Goal: Task Accomplishment & Management: Manage account settings

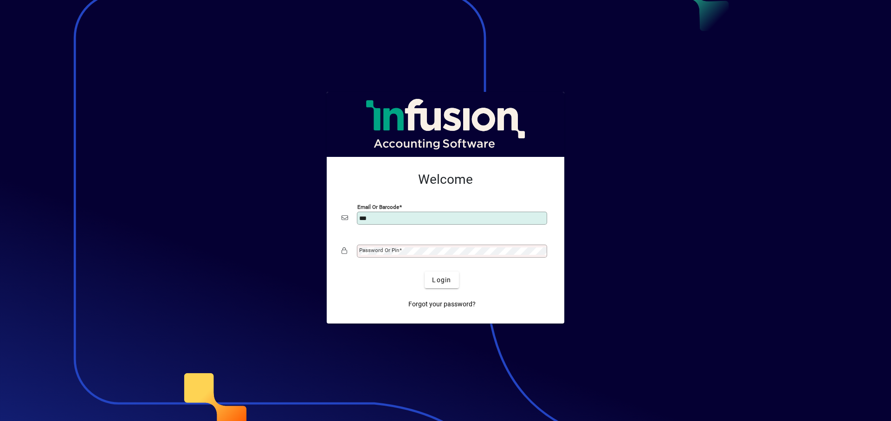
type input "**********"
click at [389, 247] on mat-label "Password or Pin" at bounding box center [379, 250] width 40 height 6
click at [450, 286] on span "submit" at bounding box center [442, 280] width 34 height 22
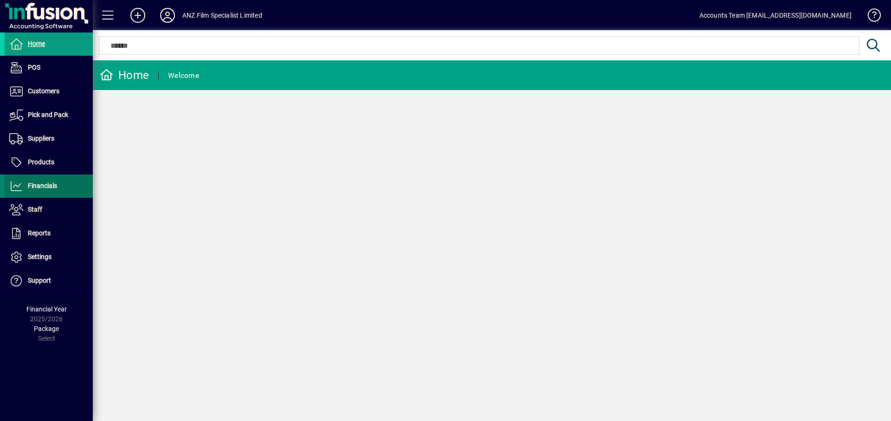
click at [51, 184] on span "Financials" at bounding box center [42, 185] width 29 height 7
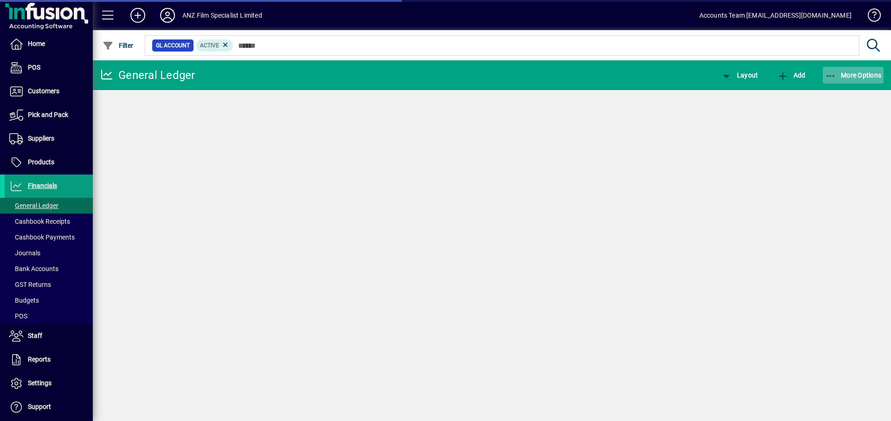
click at [835, 77] on icon "button" at bounding box center [831, 75] width 12 height 9
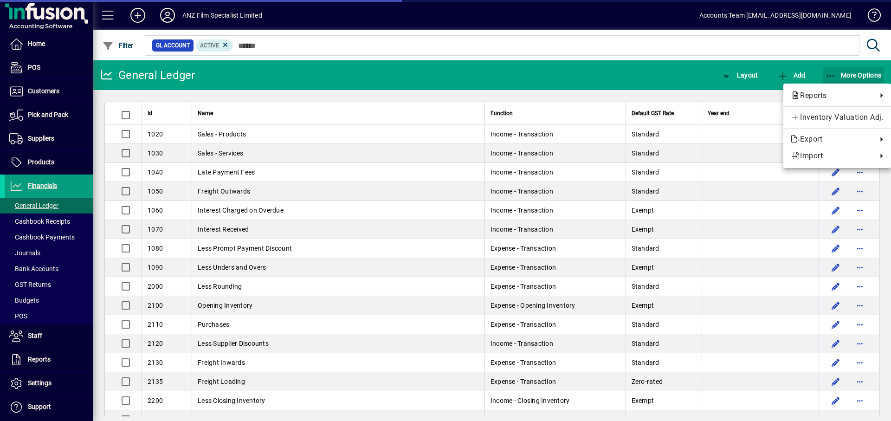
click at [832, 74] on body "Home POS Customers Invoices Payments Quotes Backorders Communications Pick and …" at bounding box center [445, 210] width 891 height 421
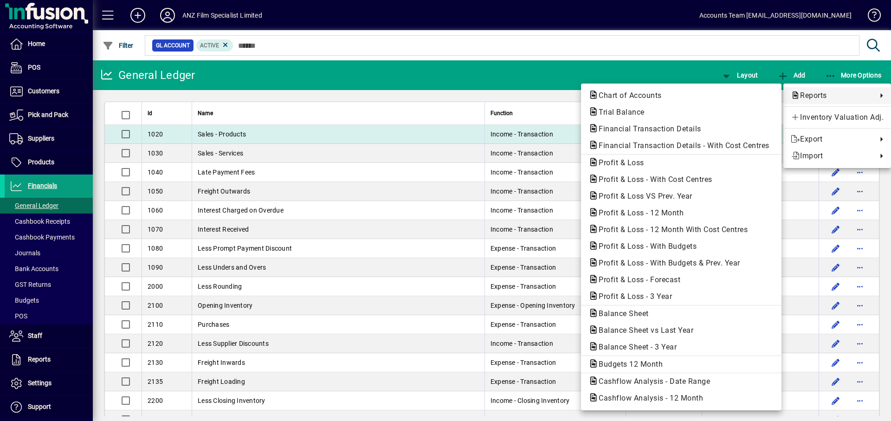
click at [697, 130] on span "Financial Transaction Details" at bounding box center [647, 128] width 117 height 9
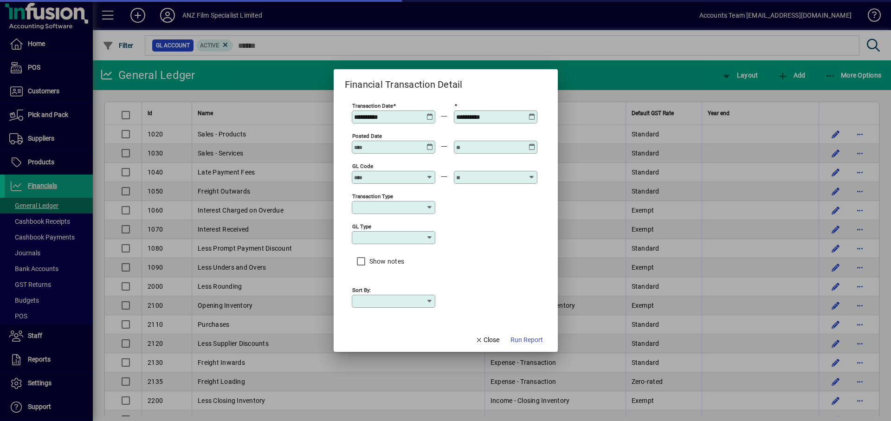
type input "****"
click at [429, 113] on icon at bounding box center [430, 113] width 7 height 0
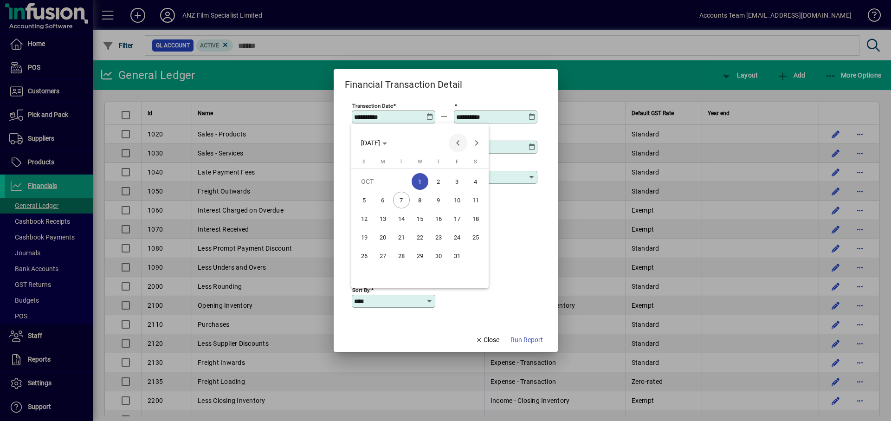
click at [455, 141] on span "Previous month" at bounding box center [458, 143] width 19 height 19
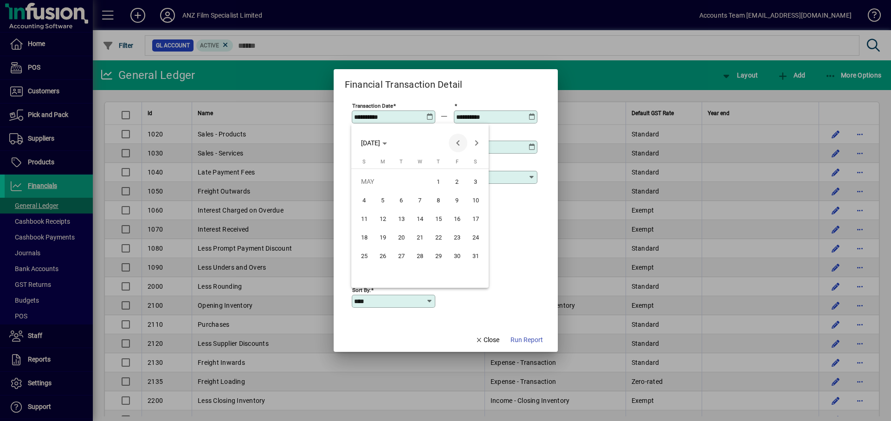
click at [455, 141] on span "Previous month" at bounding box center [458, 143] width 19 height 19
click at [437, 254] on span "24" at bounding box center [438, 255] width 17 height 17
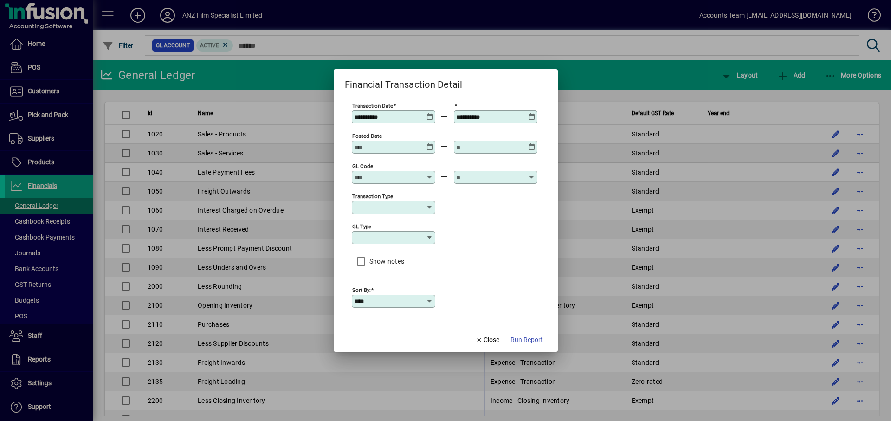
type input "**********"
click at [531, 113] on icon at bounding box center [532, 113] width 7 height 0
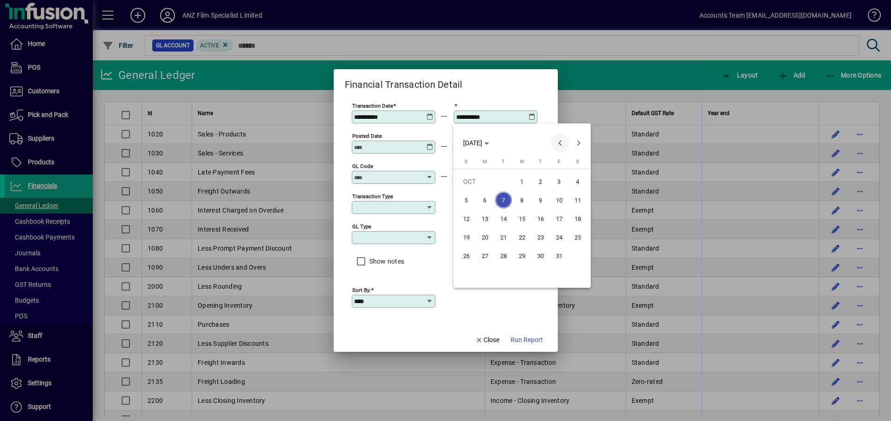
click at [555, 145] on span "Previous month" at bounding box center [560, 143] width 19 height 19
click at [503, 273] on span "30" at bounding box center [503, 274] width 17 height 17
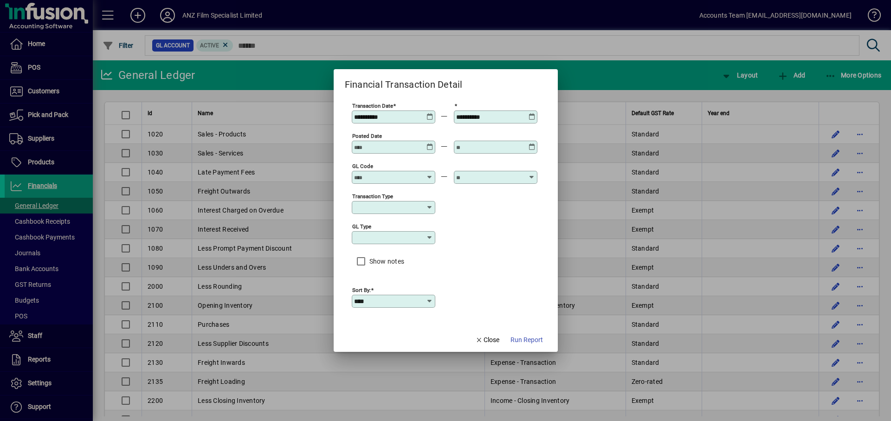
type input "**********"
click at [528, 341] on span "Run Report" at bounding box center [527, 340] width 32 height 10
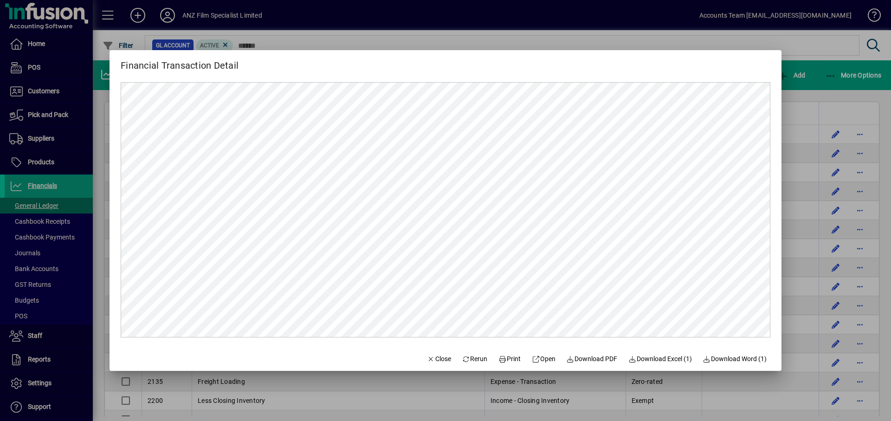
click at [657, 13] on div at bounding box center [445, 210] width 891 height 421
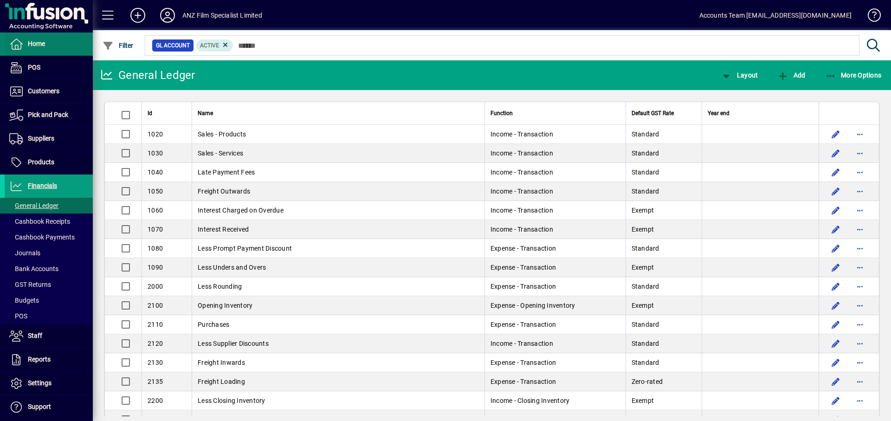
click at [37, 47] on span "Home" at bounding box center [36, 43] width 17 height 7
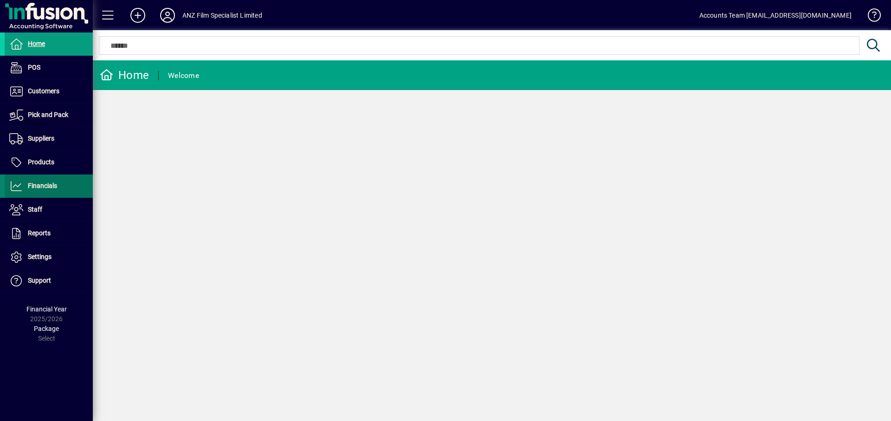
click at [45, 184] on span "Financials" at bounding box center [42, 185] width 29 height 7
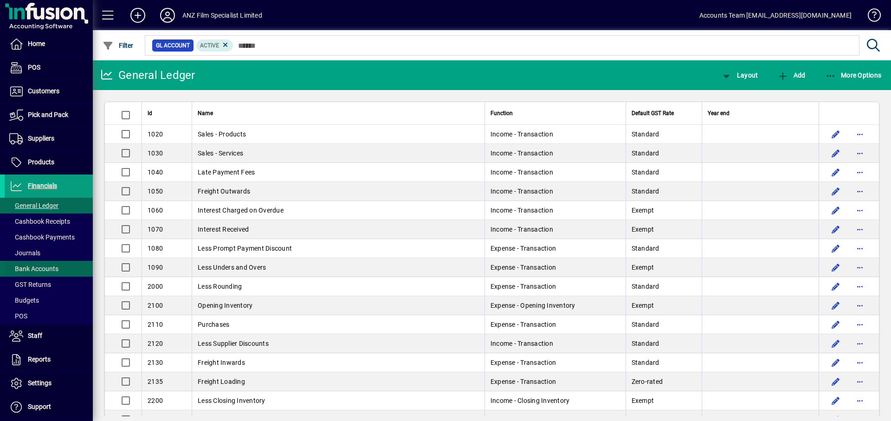
click at [53, 269] on span "Bank Accounts" at bounding box center [33, 268] width 49 height 7
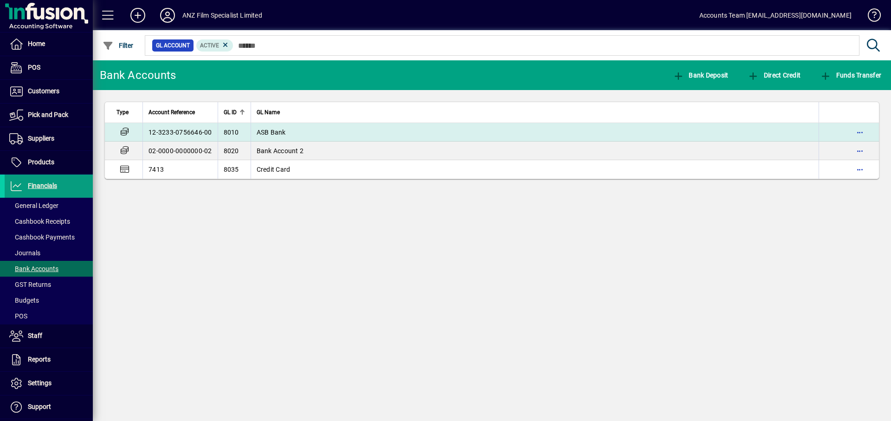
click at [182, 134] on td "12-3233-0756646-00" at bounding box center [180, 132] width 75 height 19
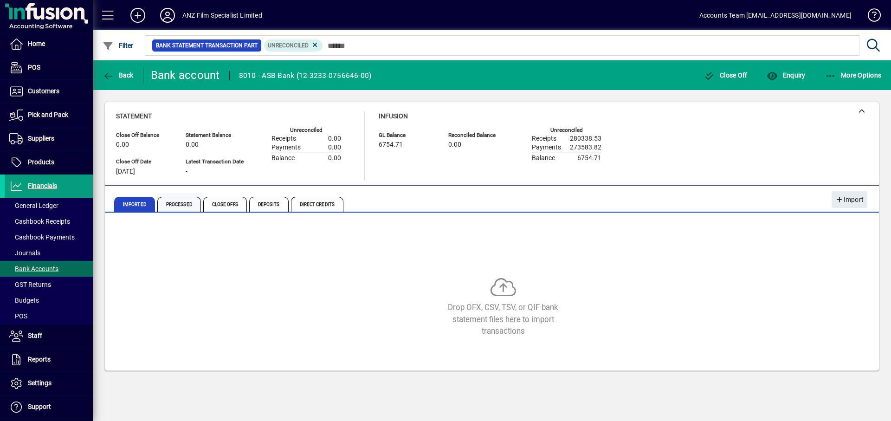
click at [173, 205] on span "Processed" at bounding box center [179, 204] width 44 height 15
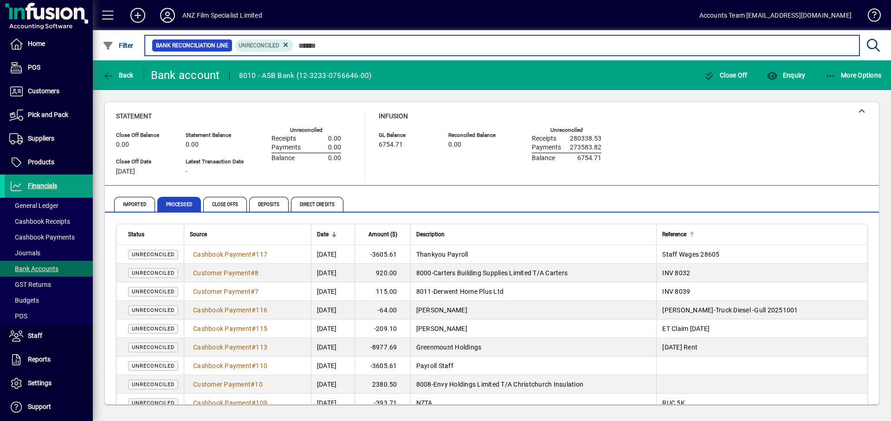
scroll to position [46, 0]
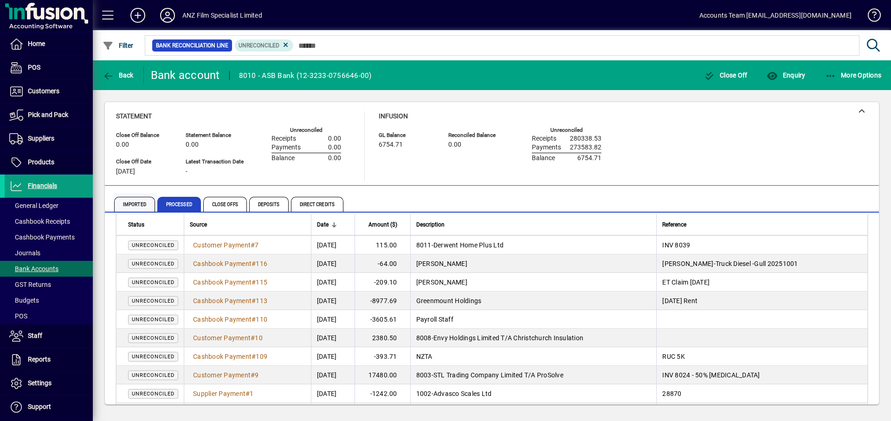
click at [128, 204] on span "Imported" at bounding box center [134, 204] width 41 height 15
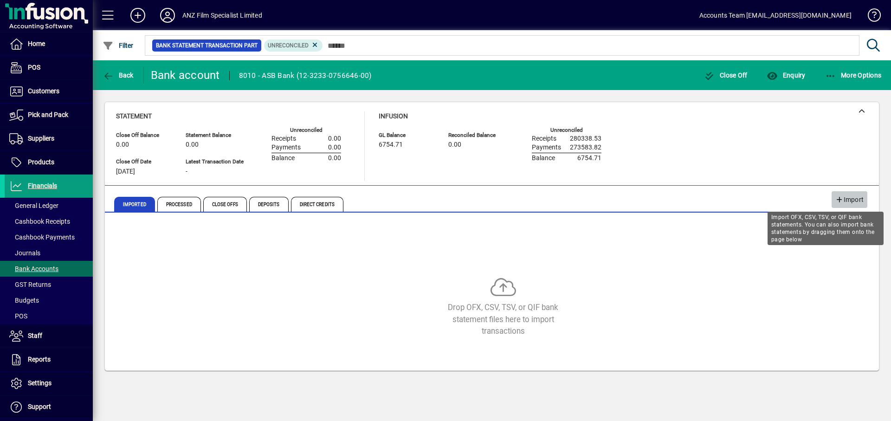
click at [856, 199] on span "Import" at bounding box center [850, 199] width 28 height 15
click at [855, 201] on span "Import" at bounding box center [850, 199] width 28 height 15
click at [849, 198] on span "Import" at bounding box center [850, 199] width 28 height 15
click at [844, 198] on span "Import" at bounding box center [850, 199] width 28 height 15
click at [854, 201] on span "Import" at bounding box center [850, 199] width 28 height 15
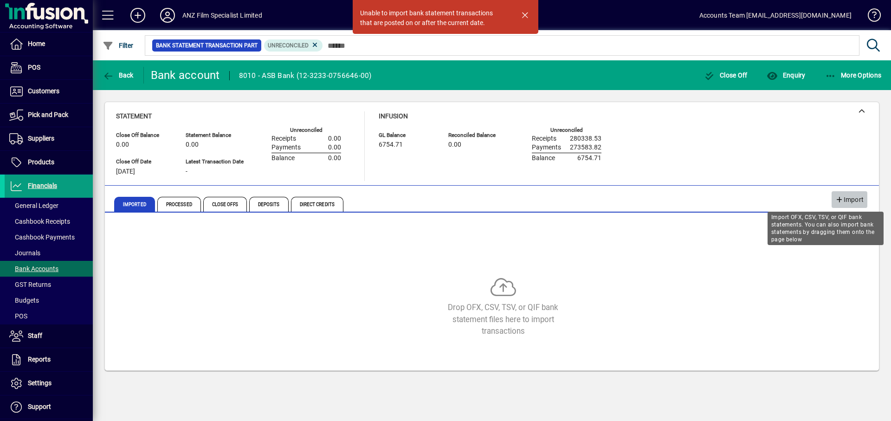
click at [856, 202] on span "Import" at bounding box center [850, 199] width 28 height 15
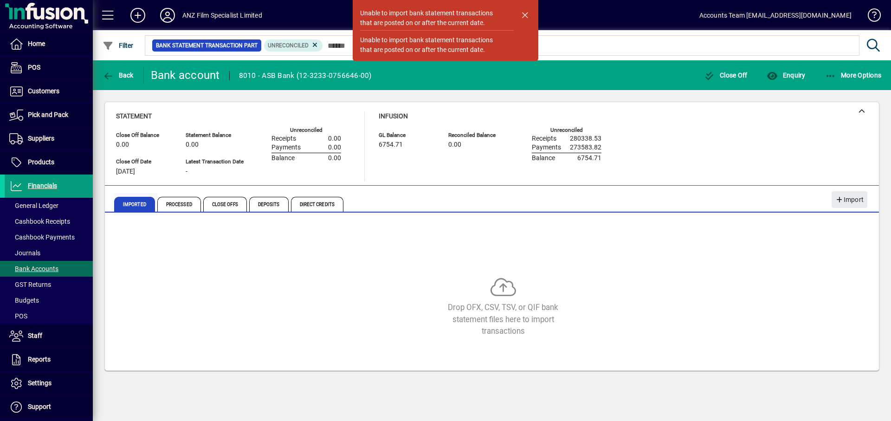
click at [140, 203] on span "Imported" at bounding box center [134, 204] width 41 height 15
click at [524, 16] on span "button" at bounding box center [525, 15] width 22 height 22
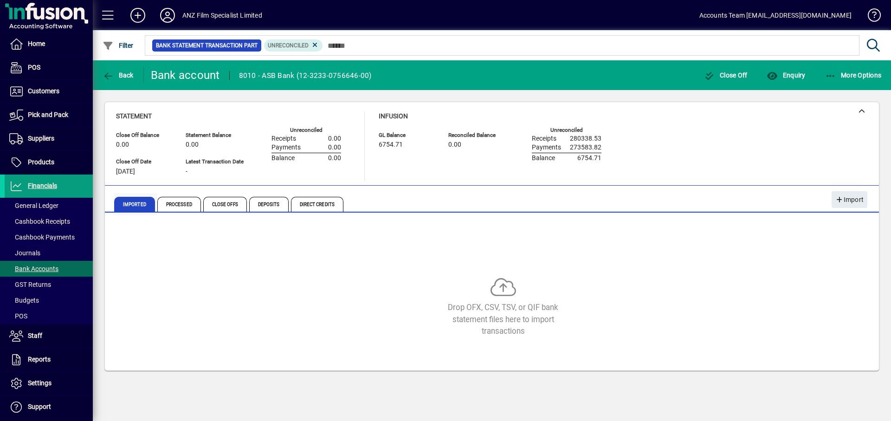
click at [133, 206] on span "Imported" at bounding box center [134, 204] width 41 height 15
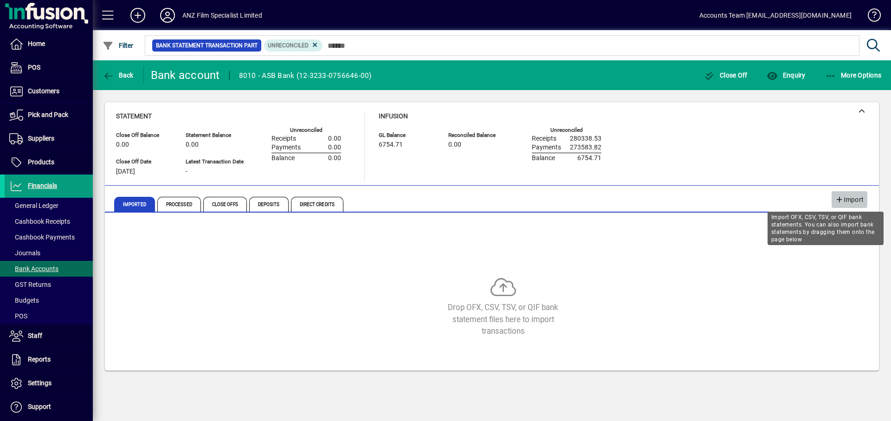
click at [845, 200] on span "Import" at bounding box center [850, 199] width 28 height 15
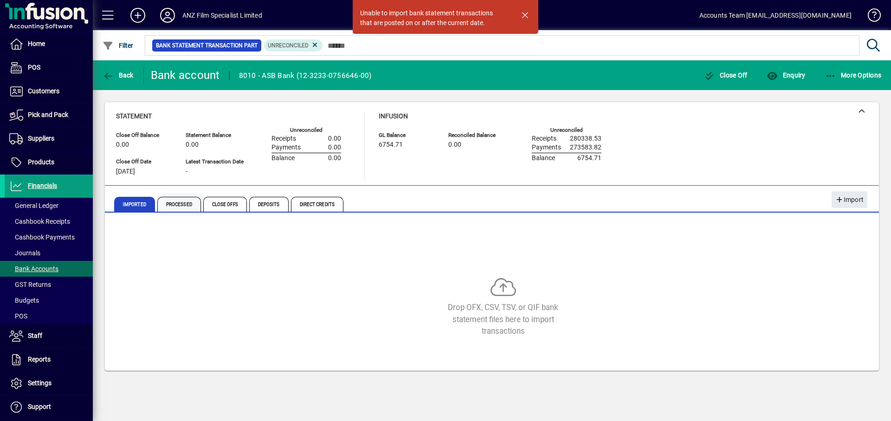
click at [183, 207] on span "Processed" at bounding box center [179, 204] width 44 height 15
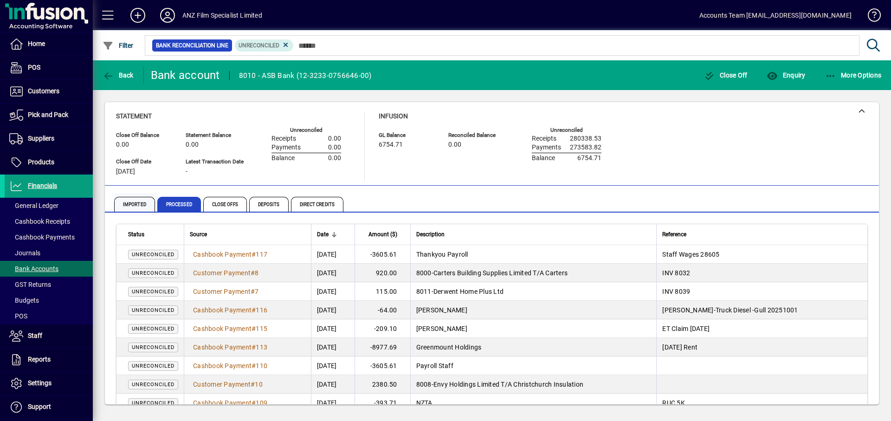
click at [119, 204] on span "Imported" at bounding box center [134, 204] width 41 height 15
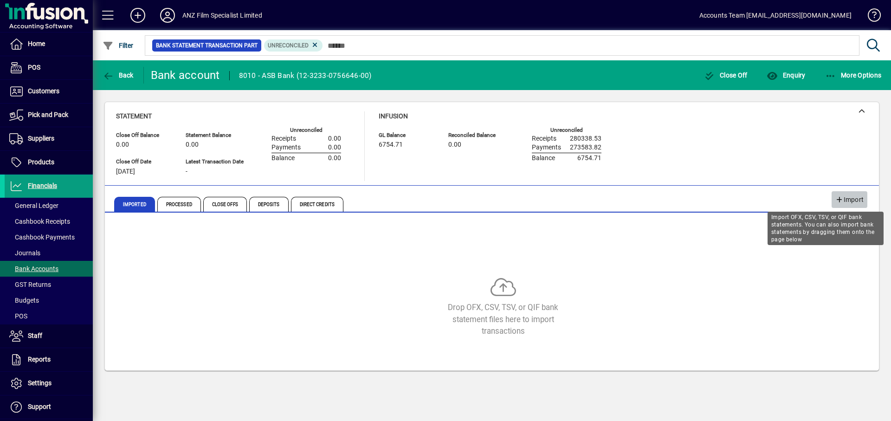
click at [845, 200] on span "Import" at bounding box center [850, 199] width 28 height 15
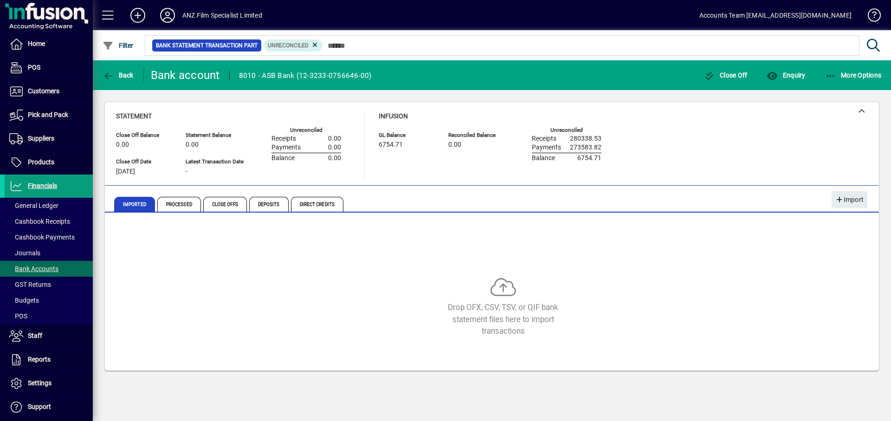
click at [505, 294] on icon at bounding box center [504, 289] width 26 height 25
drag, startPoint x: 505, startPoint y: 294, endPoint x: 520, endPoint y: 314, distance: 25.5
click at [520, 314] on div "Drop OFX, CSV, TSV, or QIF bank statement files here to import transactions" at bounding box center [503, 319] width 139 height 35
drag, startPoint x: 509, startPoint y: 306, endPoint x: 431, endPoint y: 279, distance: 82.8
click at [136, 207] on span "Imported" at bounding box center [134, 204] width 41 height 15
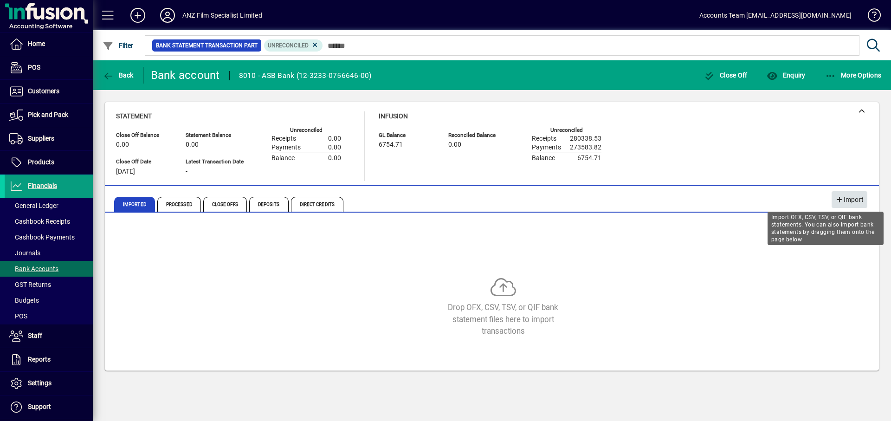
click at [846, 202] on span "Import" at bounding box center [850, 199] width 28 height 15
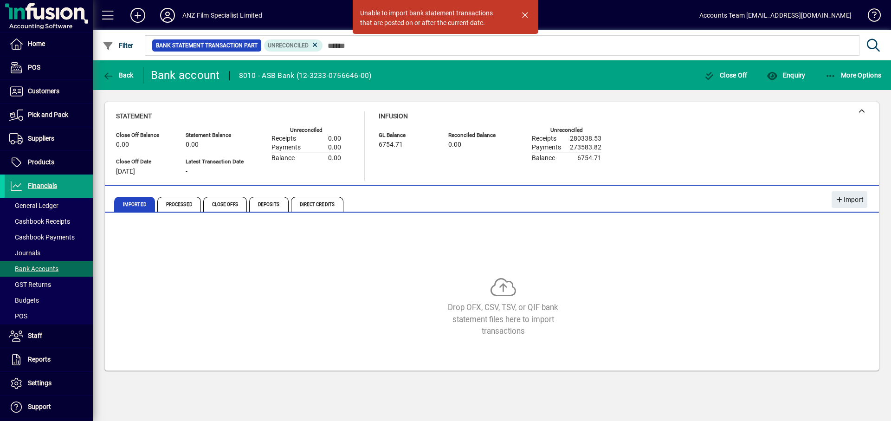
click at [506, 285] on icon at bounding box center [504, 289] width 26 height 25
drag, startPoint x: 513, startPoint y: 289, endPoint x: 489, endPoint y: 306, distance: 29.4
click at [489, 306] on div "Drop OFX, CSV, TSV, or QIF bank statement files here to import transactions" at bounding box center [503, 319] width 139 height 35
drag, startPoint x: 489, startPoint y: 306, endPoint x: 485, endPoint y: 310, distance: 5.6
drag, startPoint x: 485, startPoint y: 310, endPoint x: 791, endPoint y: 299, distance: 306.1
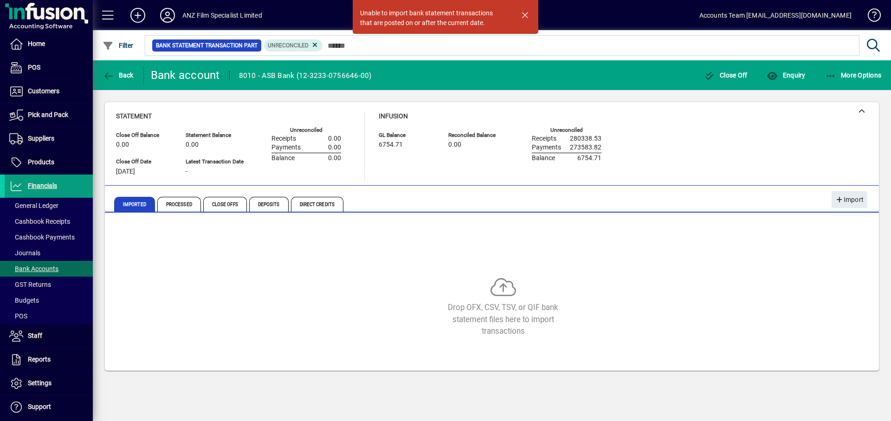
click at [791, 299] on div "Drop OFX, CSV, TSV, or QIF bank statement files here to import transactions" at bounding box center [503, 307] width 774 height 60
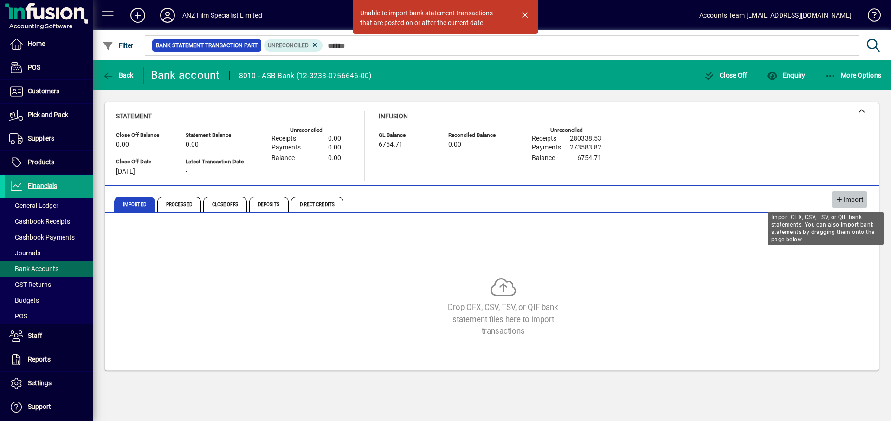
click at [848, 201] on span "Import" at bounding box center [850, 199] width 28 height 15
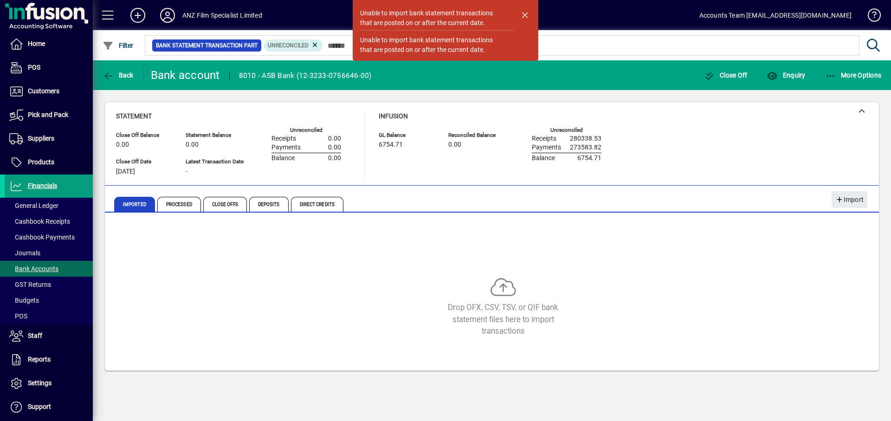
click at [128, 208] on span "Imported" at bounding box center [134, 204] width 41 height 15
click at [171, 203] on span "Processed" at bounding box center [179, 204] width 44 height 15
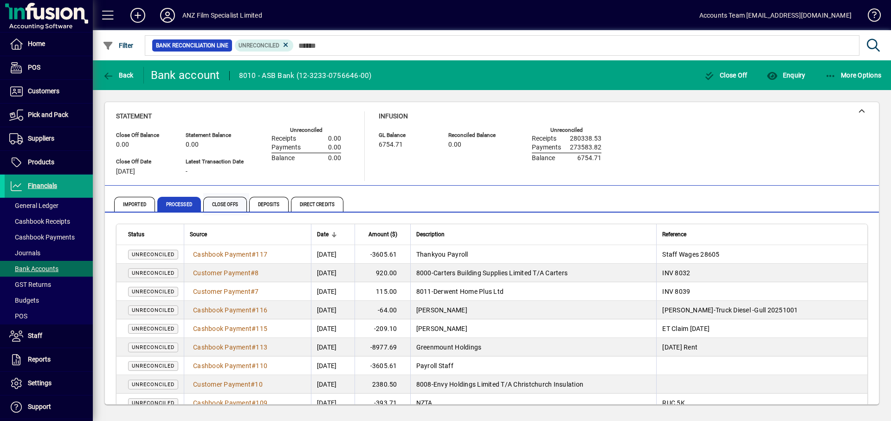
click at [216, 205] on span "Close Offs" at bounding box center [225, 204] width 44 height 15
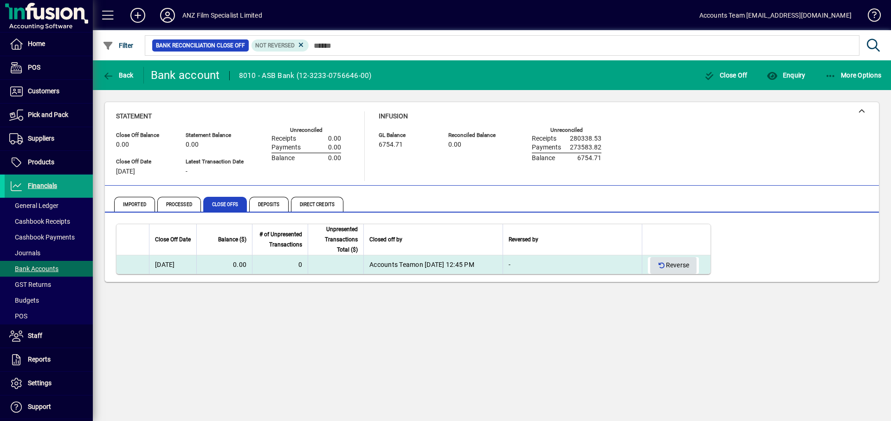
drag, startPoint x: 690, startPoint y: 271, endPoint x: 690, endPoint y: 265, distance: 6.0
click at [689, 265] on span "Reverse" at bounding box center [674, 265] width 32 height 15
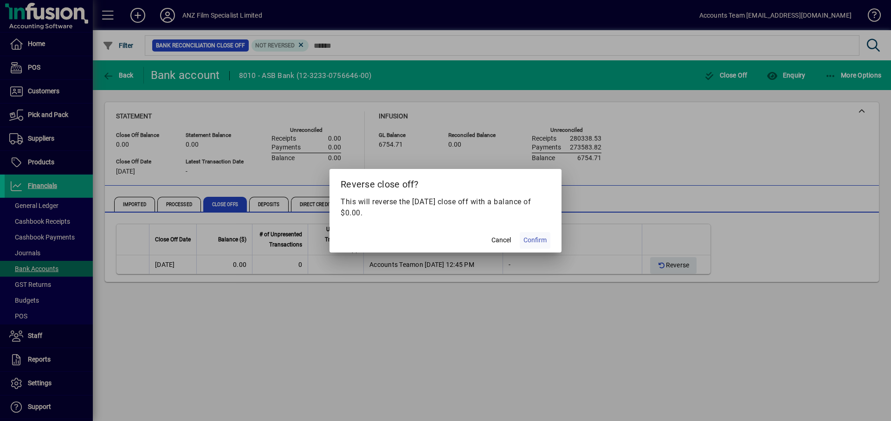
click at [540, 239] on span "Confirm" at bounding box center [535, 240] width 23 height 10
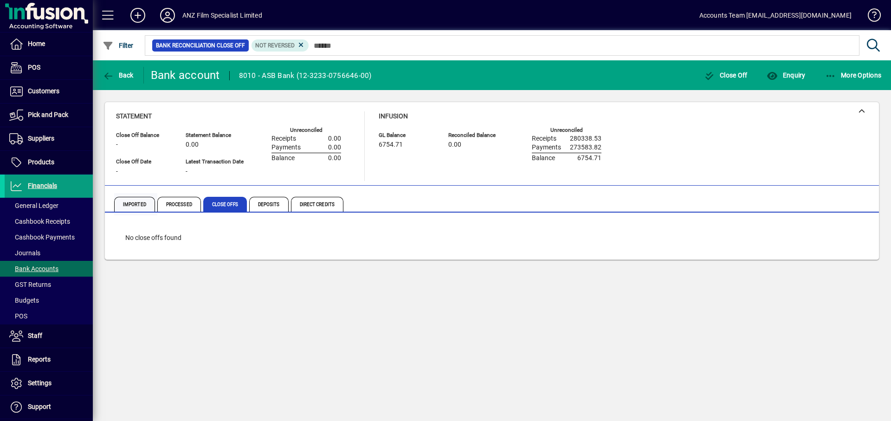
click at [140, 208] on span "Imported" at bounding box center [134, 204] width 41 height 15
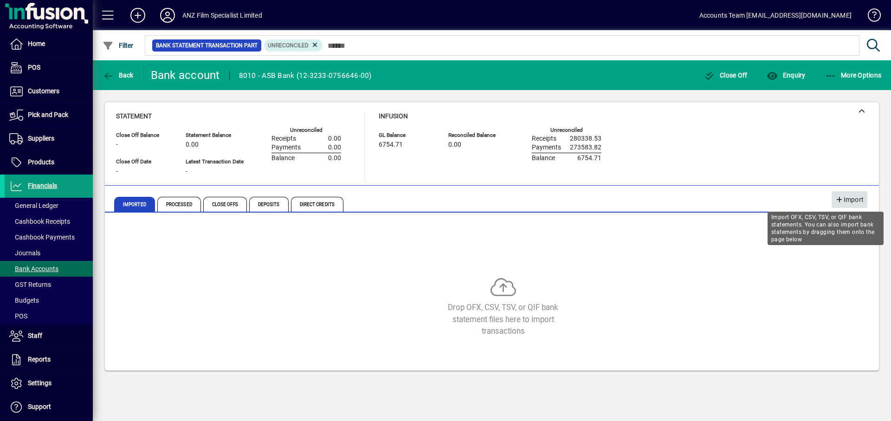
click at [846, 199] on span "Import" at bounding box center [850, 199] width 28 height 15
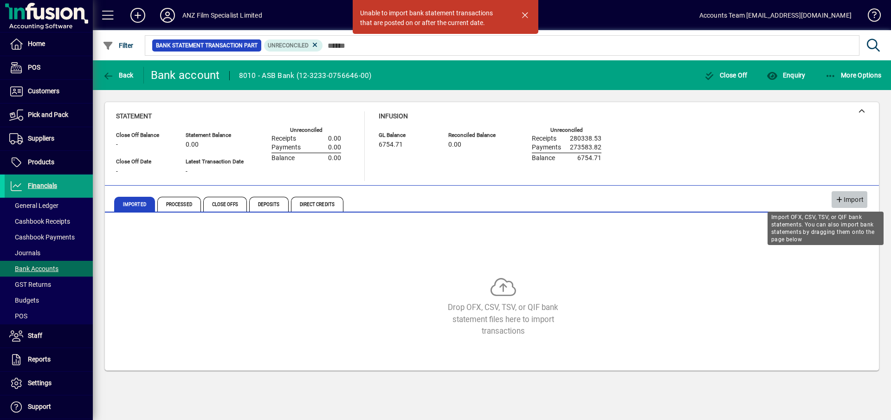
click at [858, 201] on span "Import" at bounding box center [850, 199] width 28 height 15
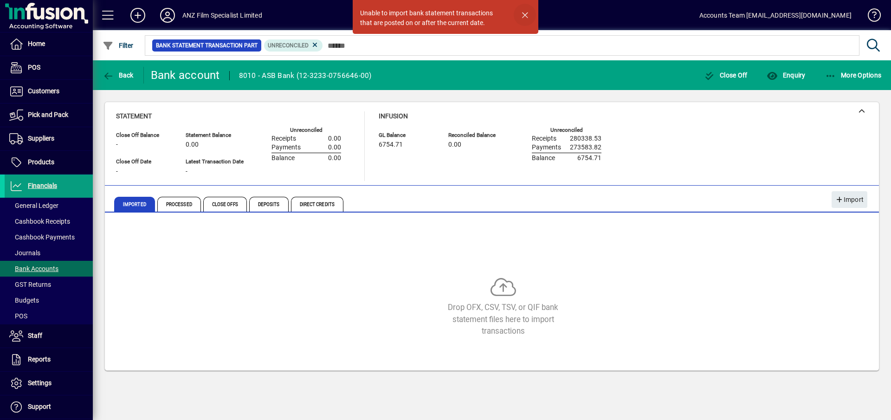
click at [524, 15] on span "button" at bounding box center [525, 15] width 22 height 22
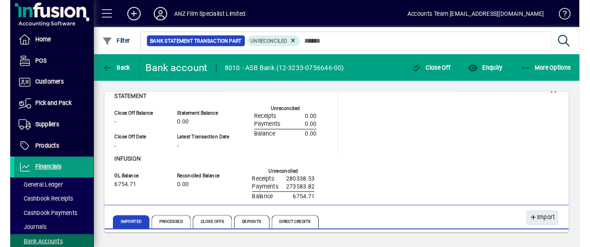
scroll to position [9, 0]
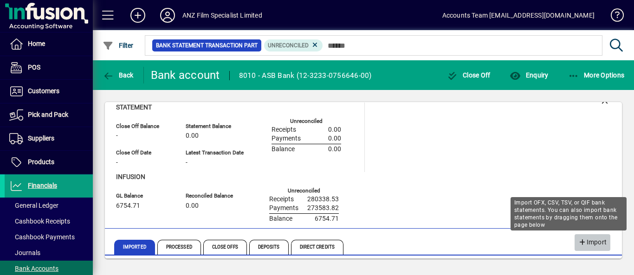
click at [582, 241] on span "Import" at bounding box center [592, 242] width 28 height 15
click at [587, 247] on span "Import" at bounding box center [592, 242] width 28 height 15
click at [590, 243] on span "Import" at bounding box center [592, 242] width 28 height 15
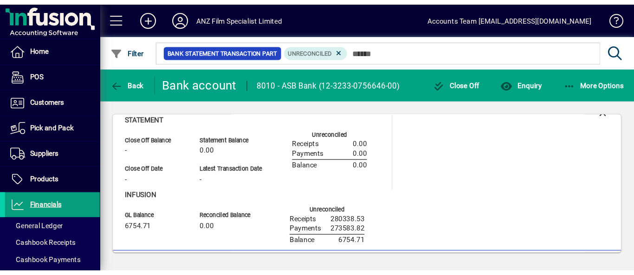
scroll to position [37, 0]
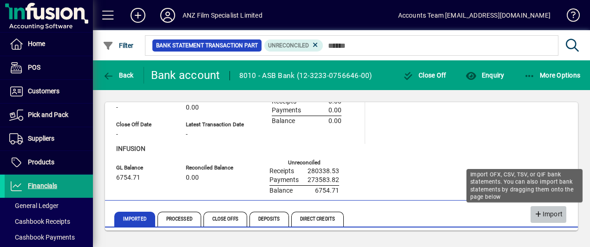
click at [538, 217] on span "Import" at bounding box center [548, 214] width 28 height 15
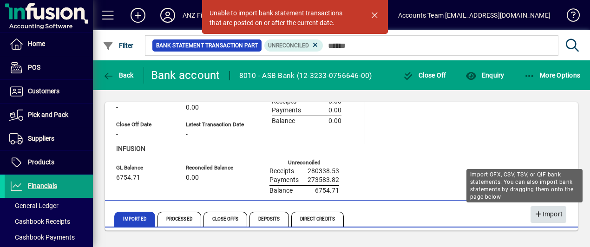
click at [542, 217] on span "Import" at bounding box center [548, 214] width 28 height 15
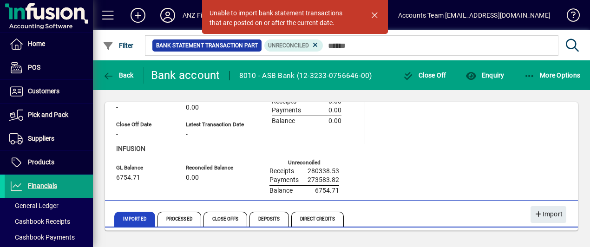
click at [216, 49] on span "Bank Statement Transaction Part" at bounding box center [207, 45] width 102 height 9
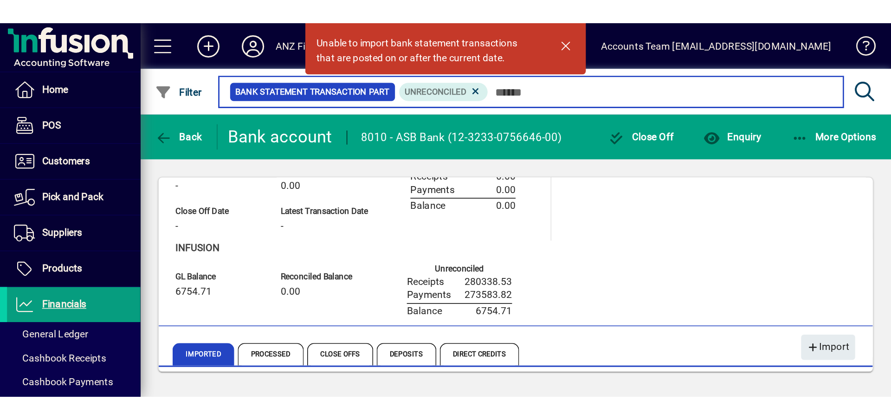
scroll to position [9, 0]
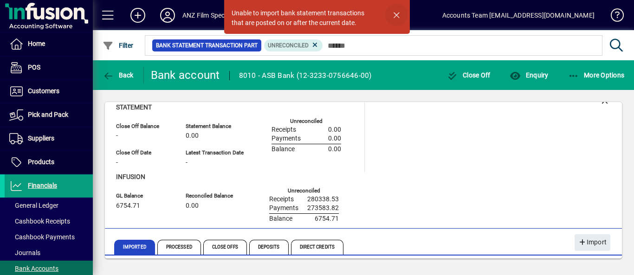
click at [394, 19] on span "button" at bounding box center [396, 15] width 22 height 22
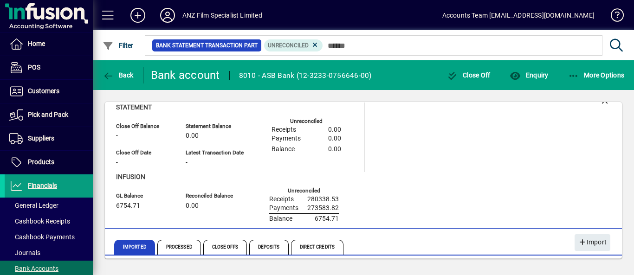
click at [431, 164] on div "Statement Close Off Balance - Close Off Date - Statement Balance 0.00 Latest Tr…" at bounding box center [363, 164] width 495 height 122
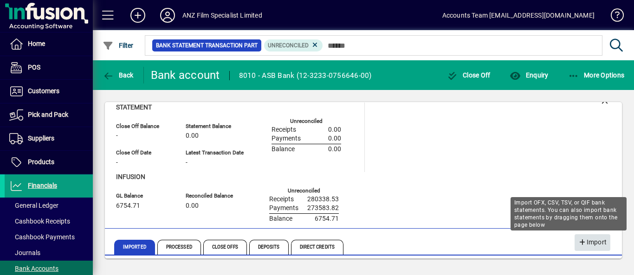
click at [578, 240] on icon "button" at bounding box center [582, 243] width 8 height 6
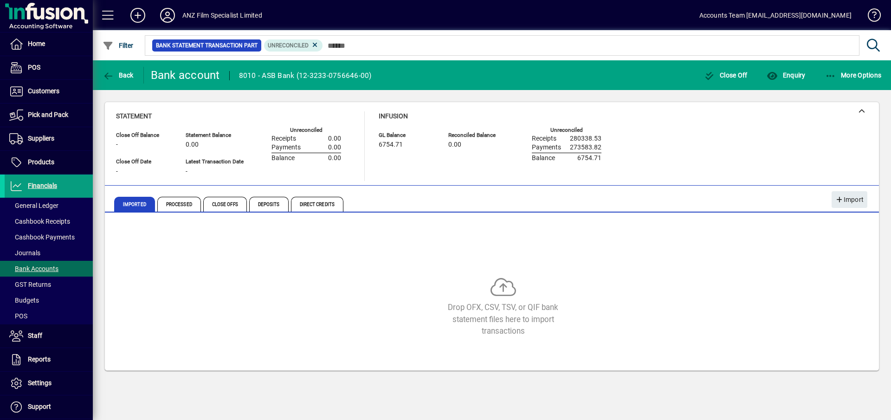
scroll to position [0, 0]
drag, startPoint x: 563, startPoint y: 293, endPoint x: 384, endPoint y: 337, distance: 184.1
click at [534, 300] on div "Drop OFX, CSV, TSV, or QIF bank statement files here to import transactions" at bounding box center [503, 307] width 139 height 60
click at [512, 290] on icon at bounding box center [504, 289] width 26 height 25
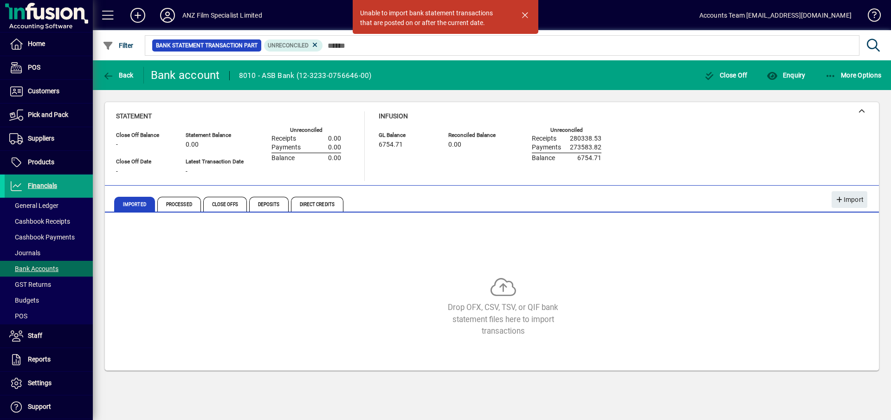
click at [506, 295] on icon at bounding box center [504, 289] width 26 height 25
click at [526, 15] on span "button" at bounding box center [525, 15] width 22 height 22
click at [523, 15] on span "button" at bounding box center [525, 15] width 22 height 22
click at [525, 14] on span "button" at bounding box center [525, 15] width 22 height 22
click at [528, 18] on span "button" at bounding box center [525, 15] width 22 height 22
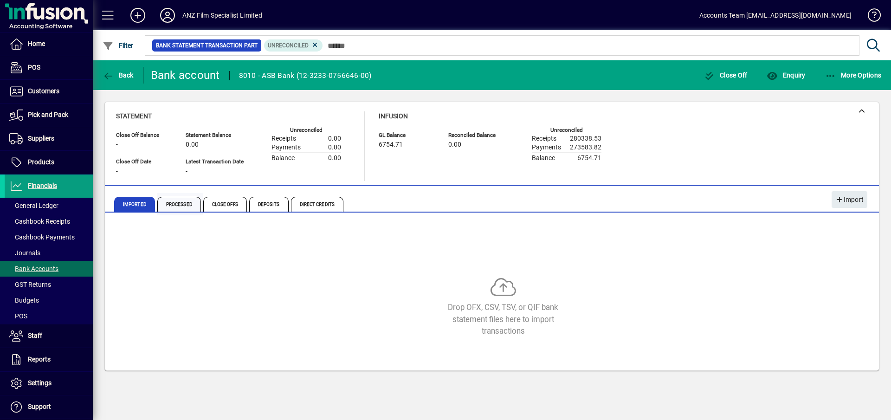
click at [180, 207] on span "Processed" at bounding box center [179, 204] width 44 height 15
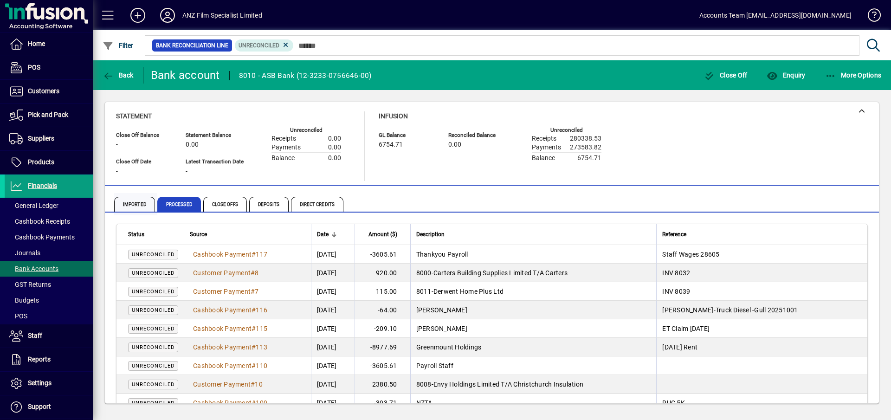
click at [139, 203] on span "Imported" at bounding box center [134, 204] width 41 height 15
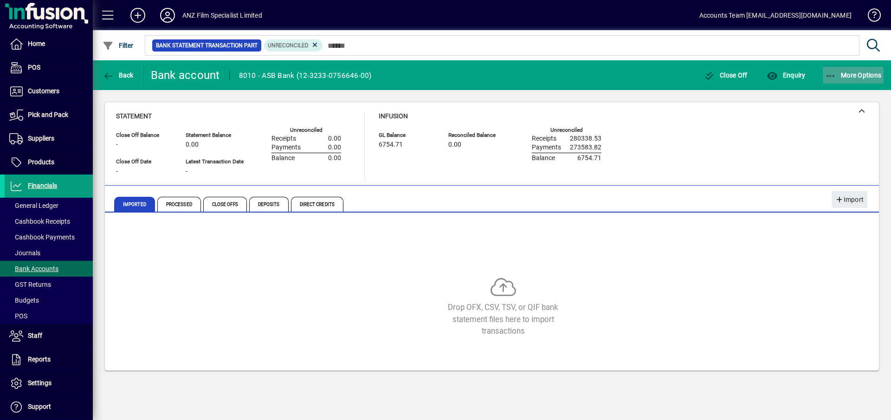
click at [832, 75] on icon "button" at bounding box center [831, 75] width 12 height 9
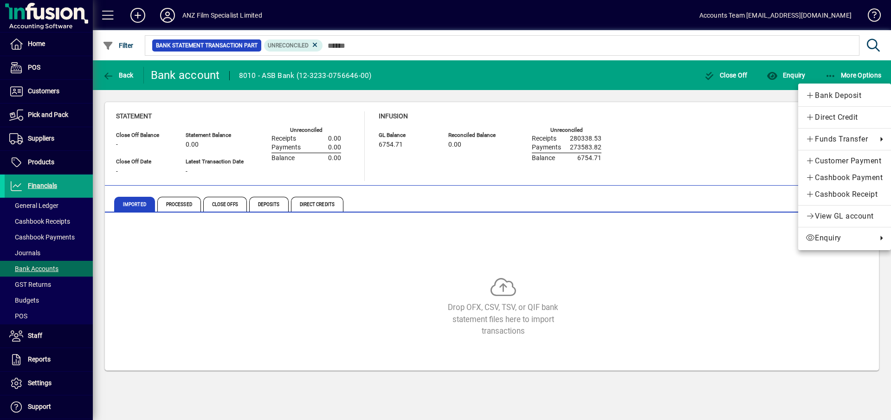
click at [730, 78] on div at bounding box center [445, 210] width 891 height 420
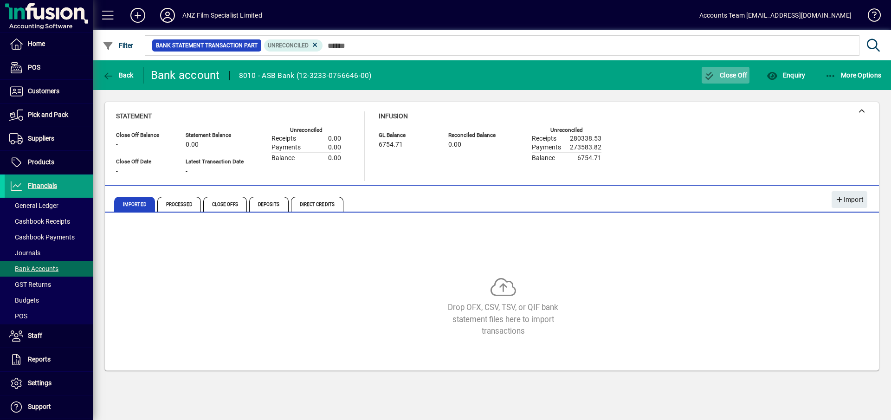
click at [730, 78] on span "Close Off" at bounding box center [726, 74] width 44 height 7
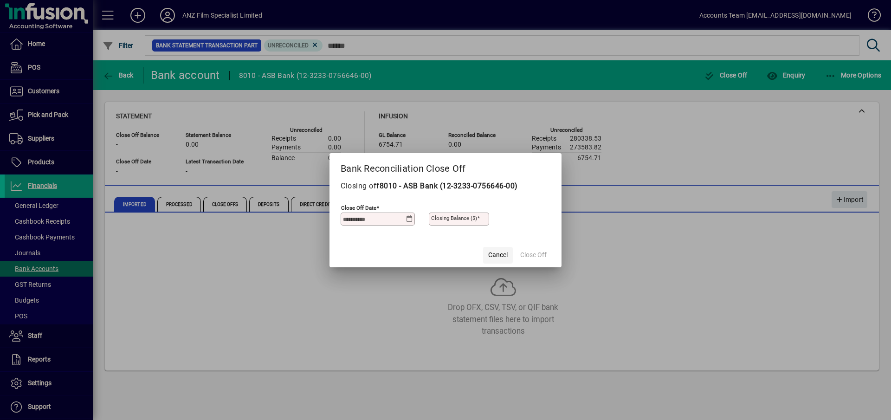
click at [497, 255] on span "Cancel" at bounding box center [497, 255] width 19 height 10
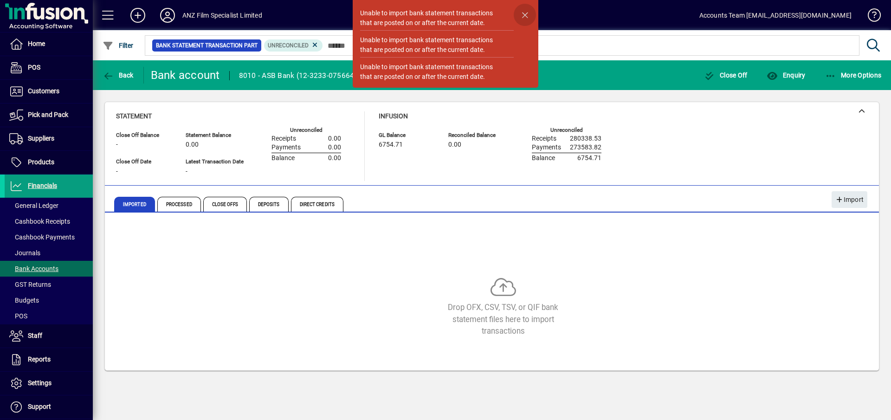
click at [527, 16] on span "button" at bounding box center [525, 15] width 22 height 22
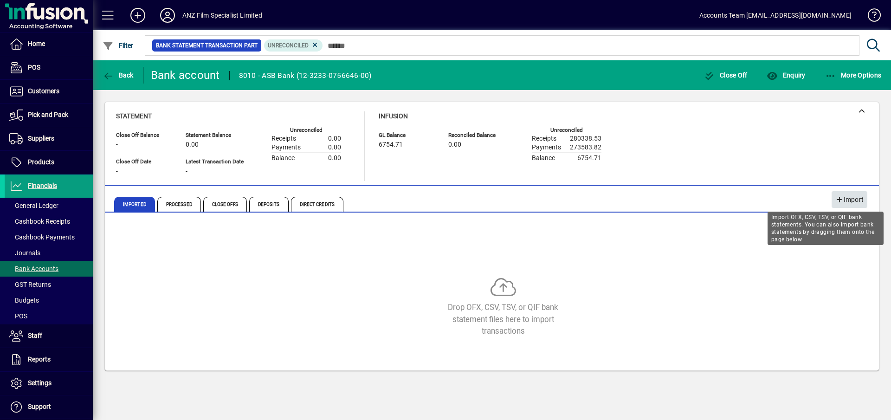
click at [847, 204] on span "Import" at bounding box center [850, 199] width 28 height 15
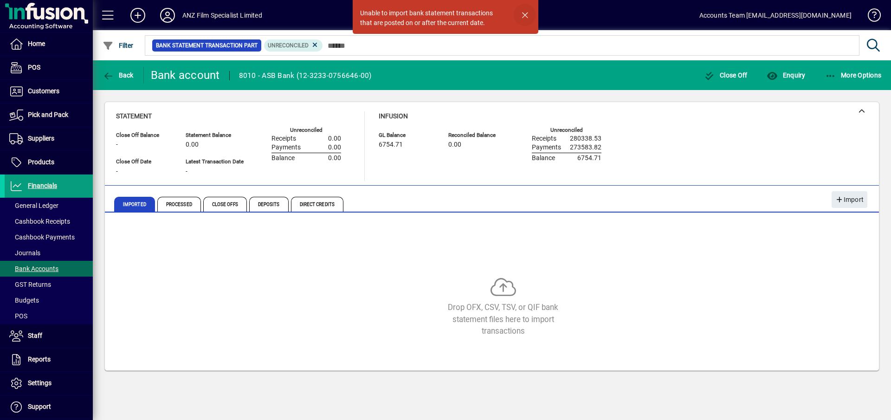
click at [524, 17] on span "button" at bounding box center [525, 15] width 22 height 22
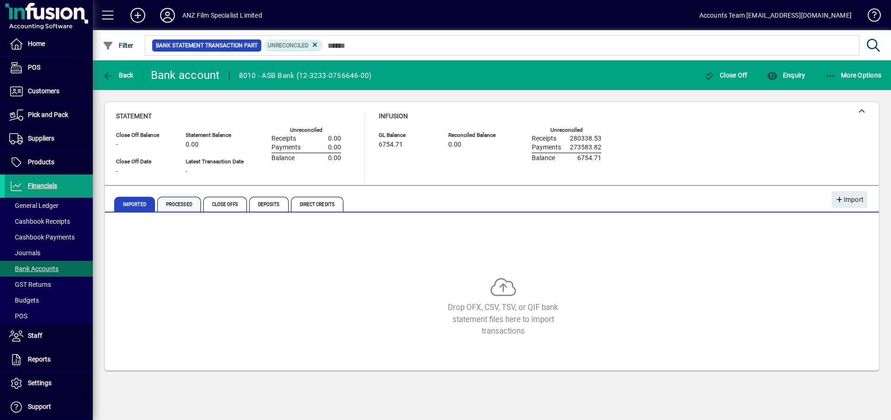
click at [171, 205] on span "Processed" at bounding box center [179, 204] width 44 height 15
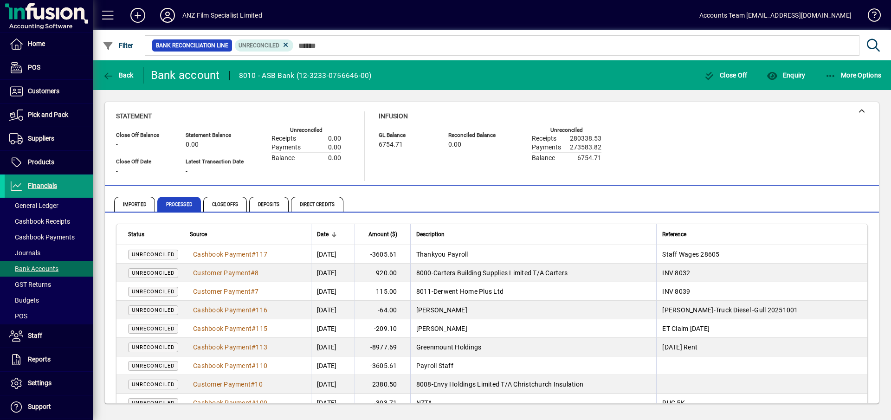
click at [51, 187] on span "Financials" at bounding box center [42, 185] width 29 height 7
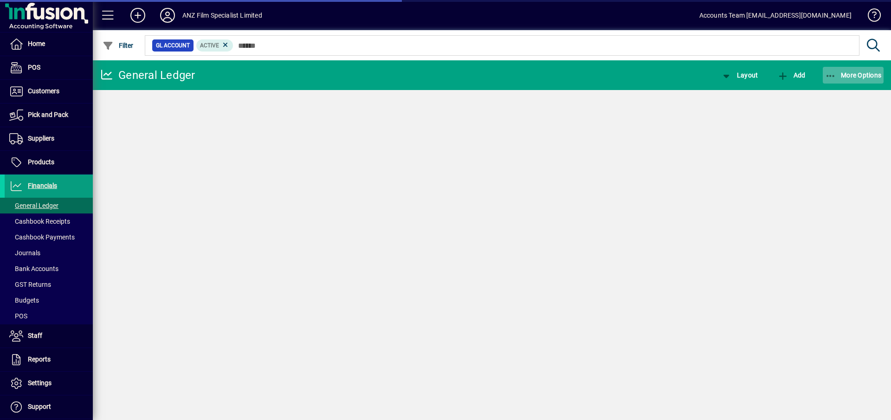
click at [827, 75] on icon "button" at bounding box center [831, 75] width 12 height 9
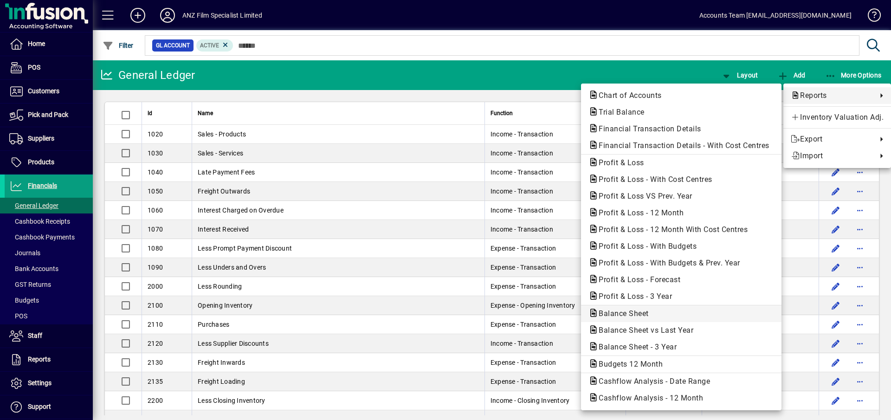
click at [639, 315] on span "Balance Sheet" at bounding box center [621, 313] width 65 height 9
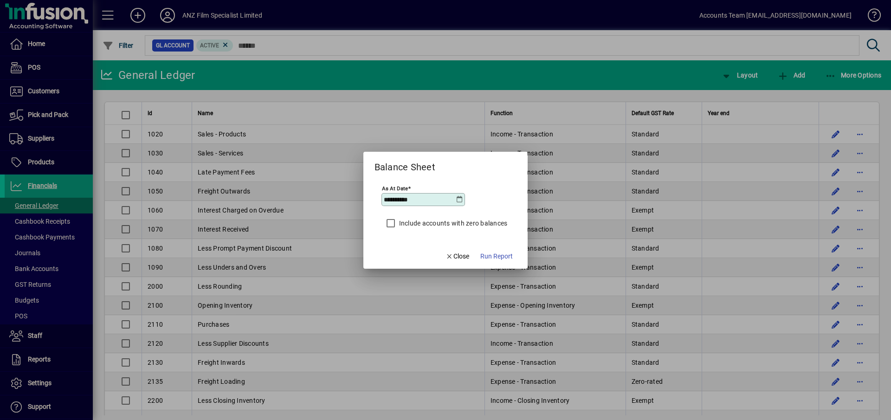
click at [458, 199] on icon at bounding box center [459, 199] width 7 height 7
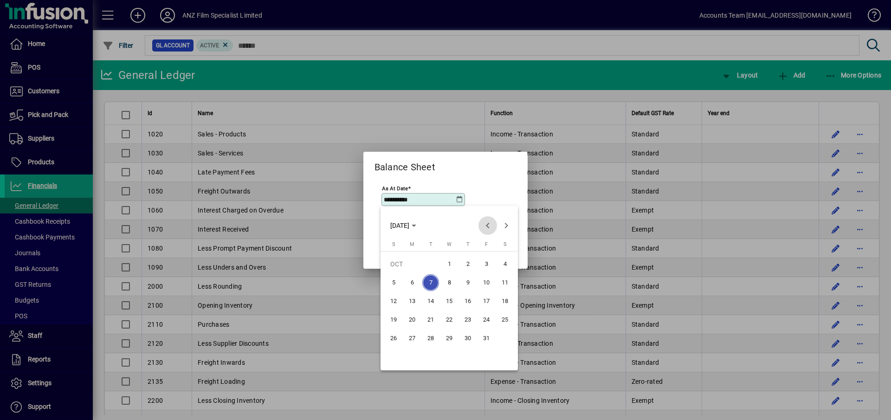
click at [487, 231] on span "Previous month" at bounding box center [488, 225] width 19 height 19
click at [433, 360] on span "30" at bounding box center [430, 357] width 17 height 17
type input "**********"
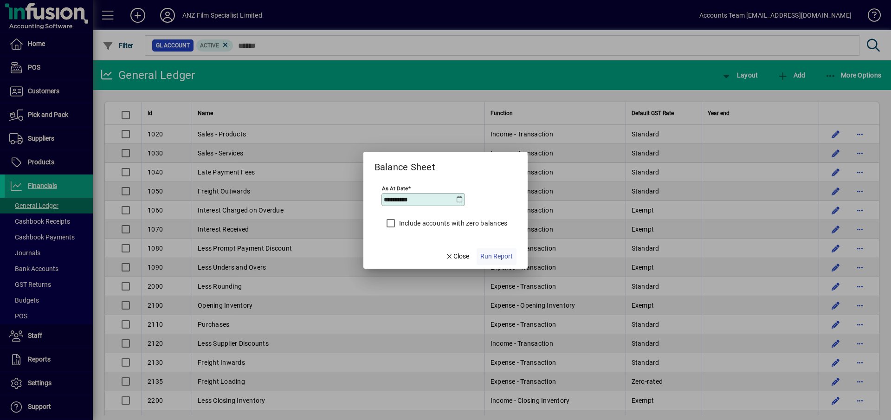
click at [510, 257] on span "Run Report" at bounding box center [496, 257] width 32 height 10
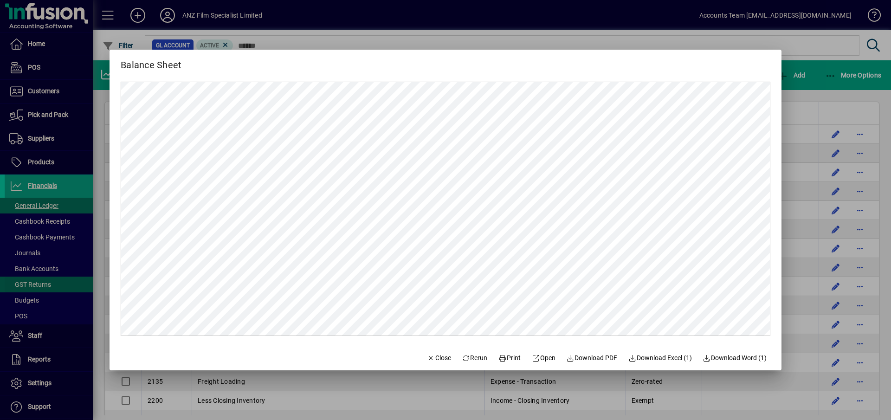
click at [41, 286] on div at bounding box center [445, 210] width 891 height 420
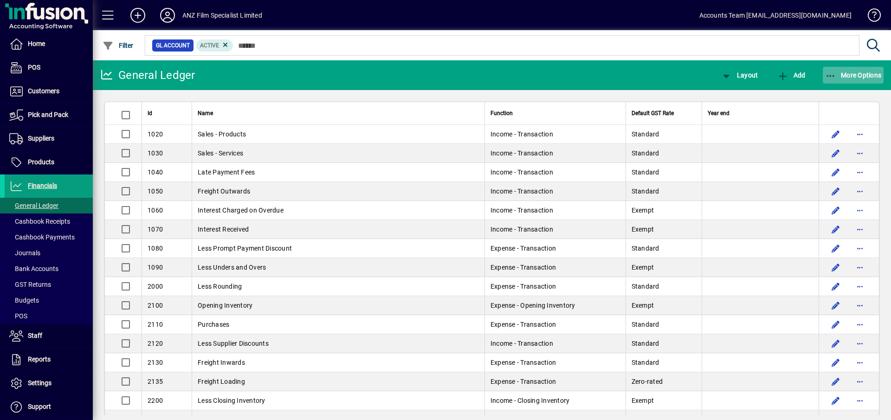
click at [830, 74] on icon "button" at bounding box center [831, 75] width 12 height 9
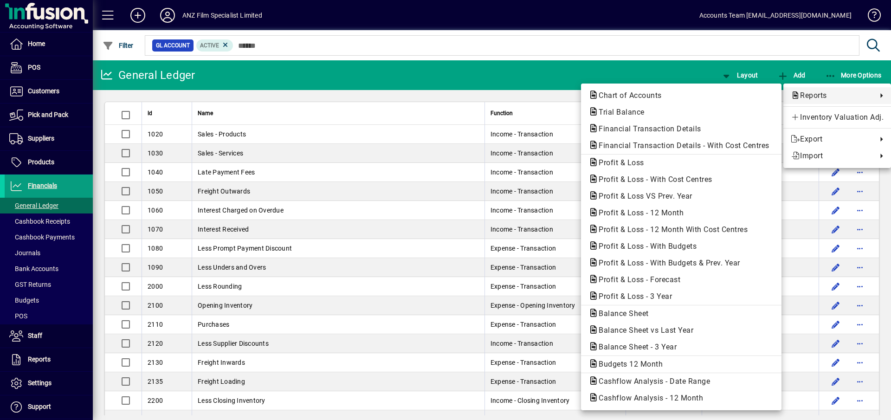
click at [672, 13] on div at bounding box center [445, 210] width 891 height 420
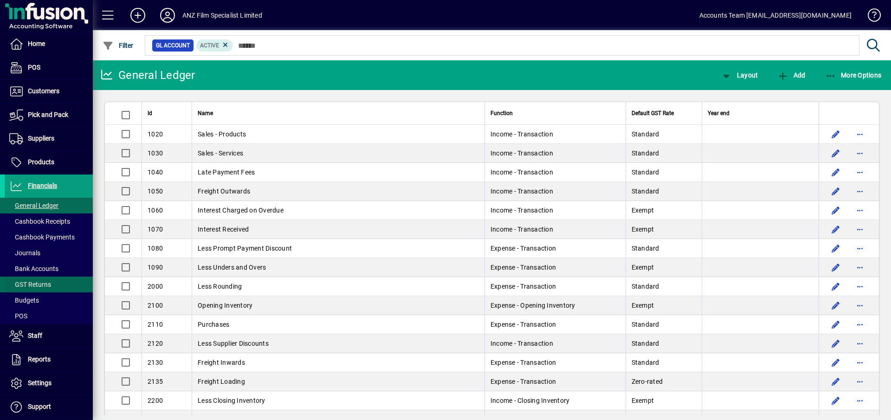
click at [33, 282] on span "GST Returns" at bounding box center [30, 284] width 42 height 7
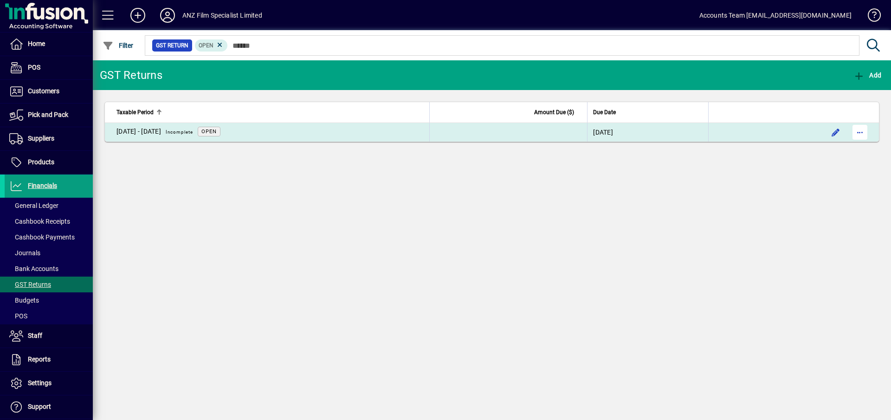
click at [858, 133] on span "button" at bounding box center [860, 132] width 22 height 22
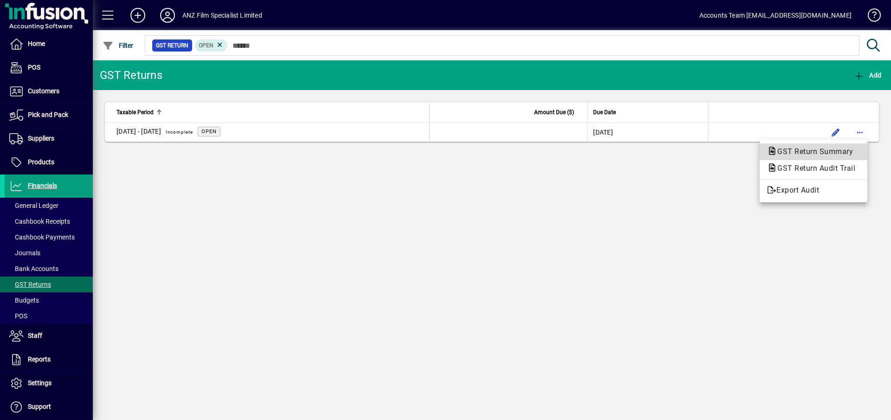
click at [843, 152] on span "GST Return Summary" at bounding box center [812, 151] width 91 height 9
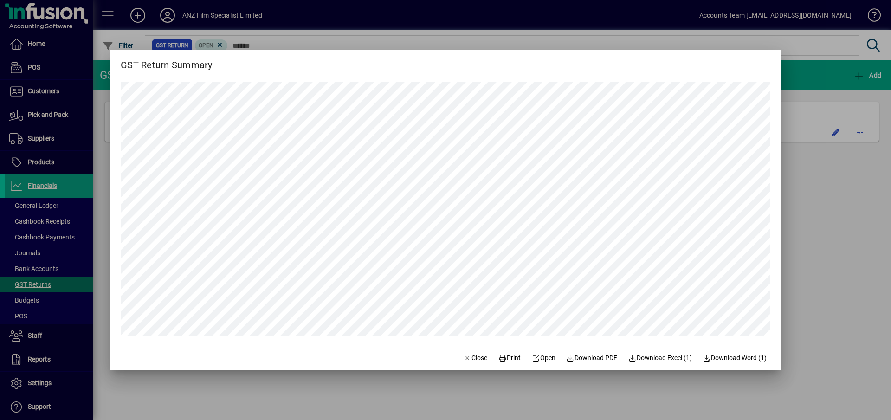
click at [859, 237] on div at bounding box center [445, 210] width 891 height 420
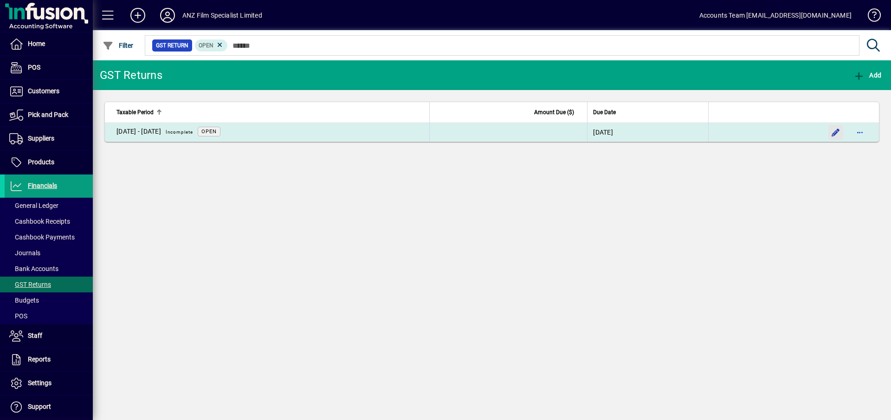
click at [834, 136] on span "button" at bounding box center [836, 132] width 22 height 22
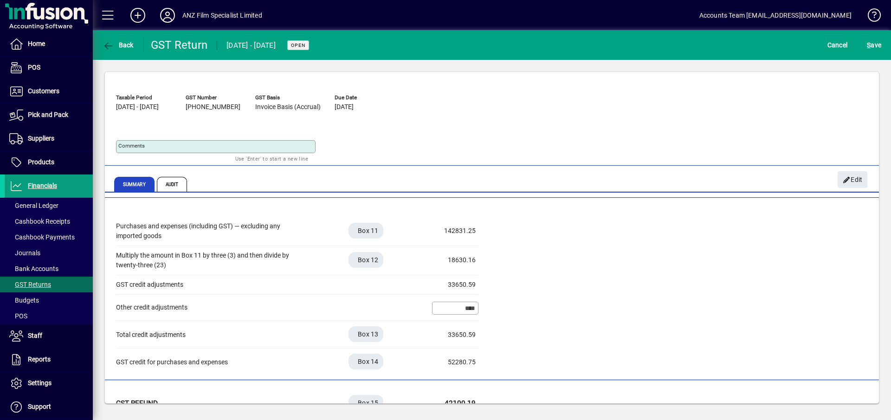
scroll to position [250, 0]
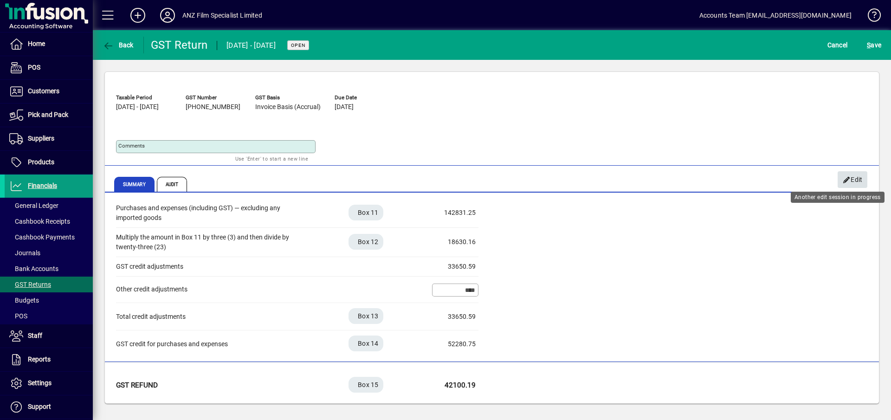
click at [856, 182] on span "Edit" at bounding box center [853, 179] width 20 height 15
click at [468, 216] on div "142831.25" at bounding box center [452, 213] width 46 height 10
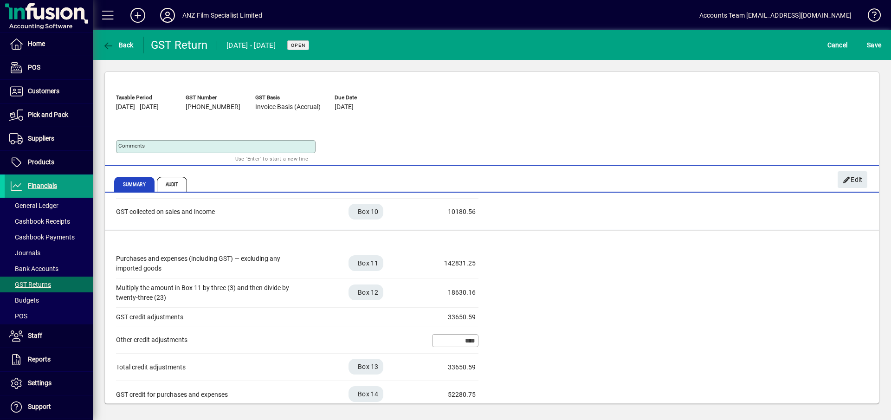
scroll to position [235, 0]
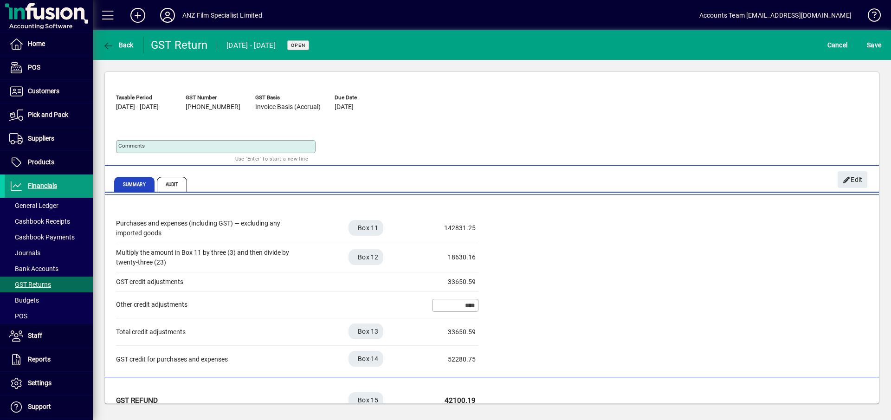
click at [469, 302] on input "****" at bounding box center [457, 305] width 44 height 7
click at [855, 180] on span "Edit" at bounding box center [853, 179] width 20 height 15
click at [470, 260] on div "18630.16" at bounding box center [452, 258] width 46 height 10
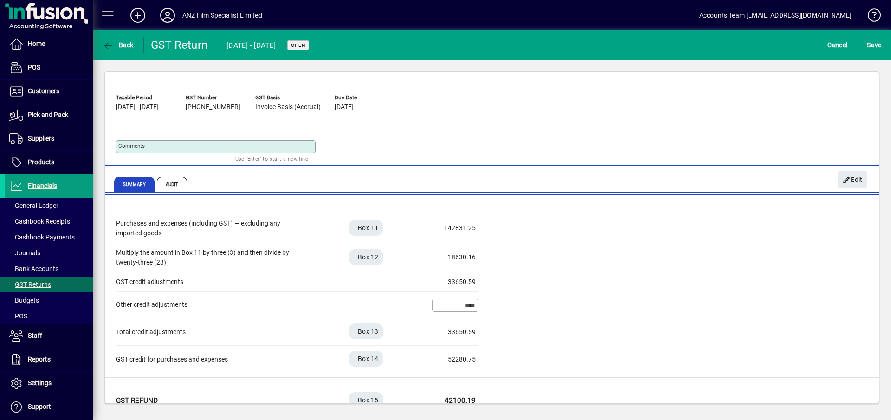
click at [465, 231] on div "142831.25" at bounding box center [452, 228] width 46 height 10
click at [454, 231] on div "142831.25" at bounding box center [452, 228] width 46 height 10
click at [173, 187] on span "Audit" at bounding box center [172, 184] width 31 height 15
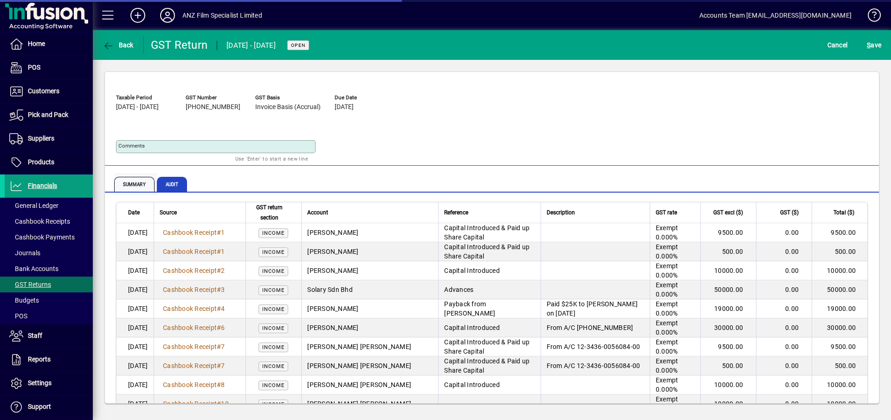
click at [142, 186] on span "Summary" at bounding box center [134, 184] width 40 height 15
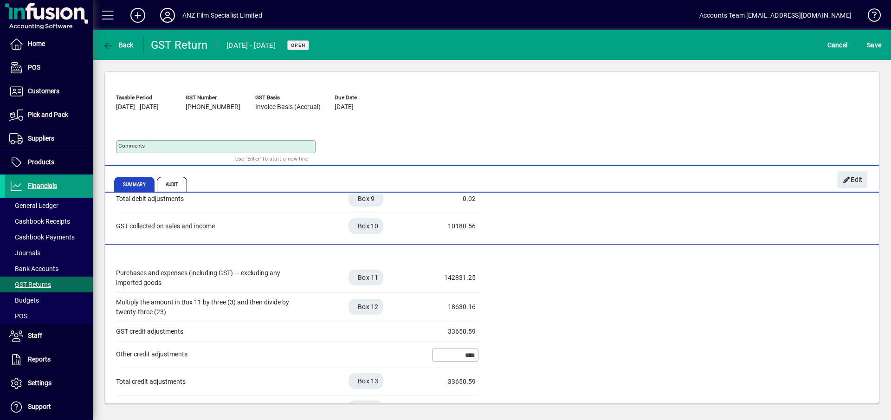
scroll to position [186, 0]
click at [456, 279] on div "142831.25" at bounding box center [452, 277] width 46 height 10
click at [456, 277] on div "142831.25" at bounding box center [452, 277] width 46 height 10
click at [853, 181] on span "Edit" at bounding box center [853, 179] width 20 height 15
drag, startPoint x: 449, startPoint y: 278, endPoint x: 508, endPoint y: 275, distance: 59.5
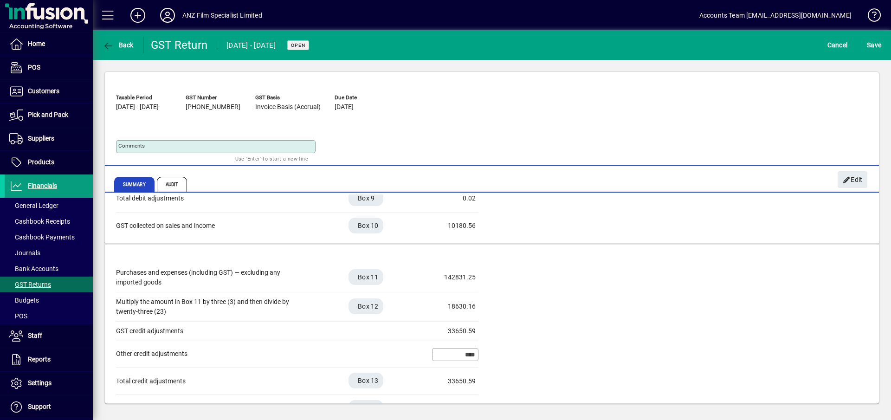
click at [508, 275] on div "Purchases and expenses (including GST) — excluding any imported goods Box 11 14…" at bounding box center [492, 342] width 752 height 159
click at [452, 278] on div "142831.25" at bounding box center [452, 277] width 46 height 10
drag, startPoint x: 446, startPoint y: 276, endPoint x: 484, endPoint y: 279, distance: 38.7
click at [484, 279] on div "Purchases and expenses (including GST) — excluding any imported goods Box 11 14…" at bounding box center [492, 342] width 752 height 159
click at [473, 280] on div "142831.25" at bounding box center [452, 277] width 46 height 10
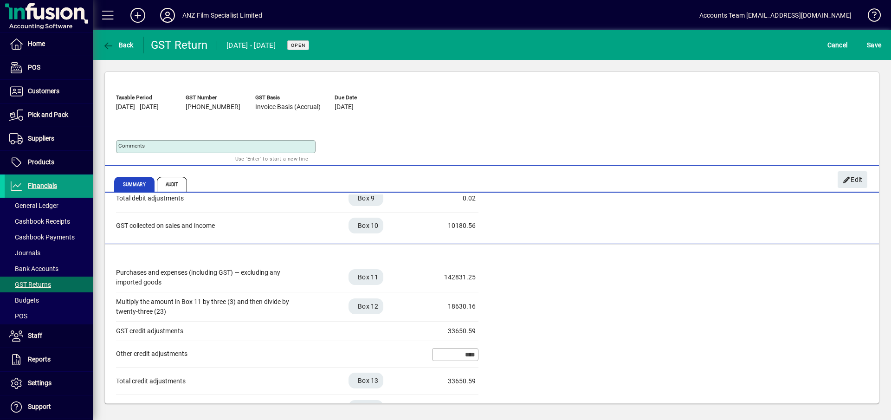
click at [473, 280] on div "142831.25" at bounding box center [452, 277] width 46 height 10
click at [474, 279] on div "142831.25" at bounding box center [452, 277] width 46 height 10
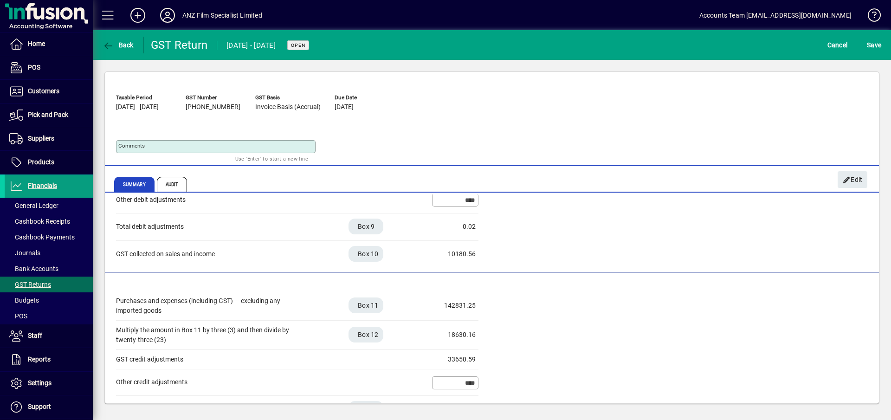
scroll to position [204, 0]
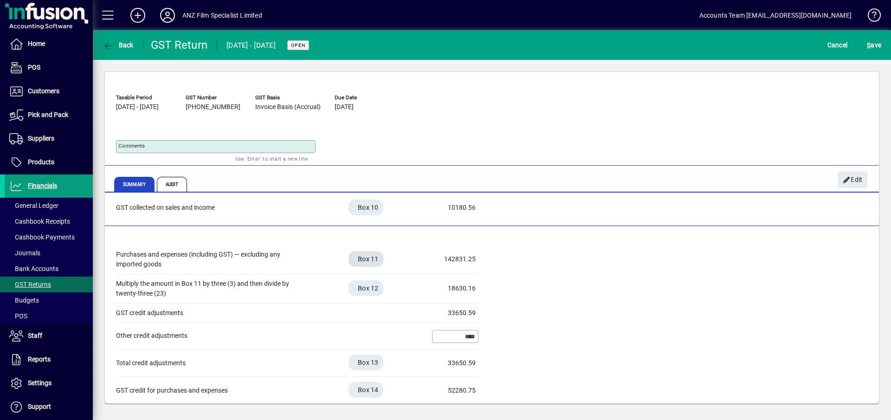
click at [369, 262] on span "Box 11" at bounding box center [368, 258] width 21 height 9
click at [371, 262] on span "Box 11" at bounding box center [381, 258] width 21 height 9
click at [225, 247] on div "Purchases and expenses (including GST) — excluding any imported goods Box 11 14…" at bounding box center [297, 259] width 363 height 29
click at [459, 262] on div "142831.25" at bounding box center [452, 259] width 46 height 10
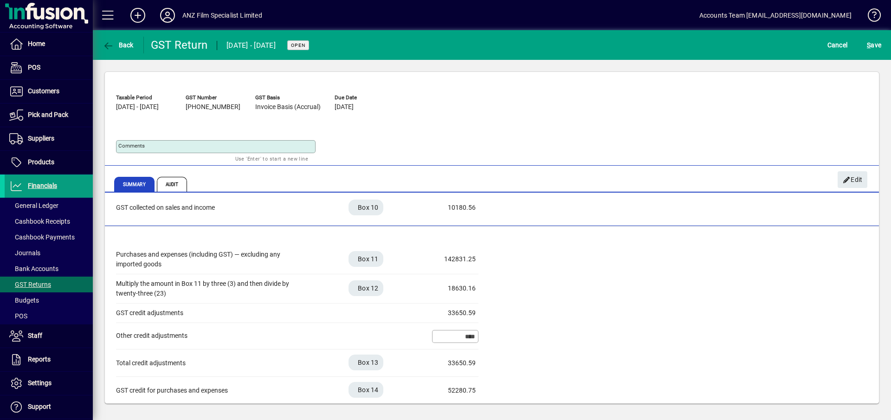
click at [459, 262] on div "142831.25" at bounding box center [452, 259] width 46 height 10
click at [852, 180] on span "Edit" at bounding box center [853, 179] width 20 height 15
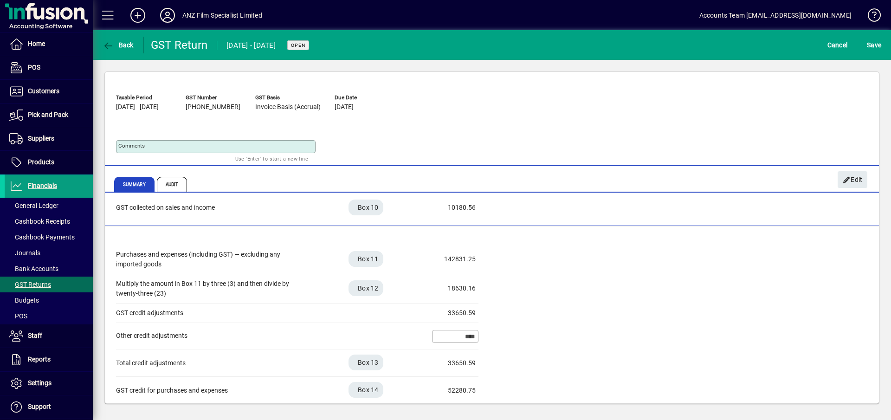
click at [457, 259] on div "142831.25" at bounding box center [452, 259] width 46 height 10
click at [448, 253] on div "Purchases and expenses (including GST) — excluding any imported goods Box 11 14…" at bounding box center [297, 259] width 363 height 29
click at [451, 259] on div "142831.25" at bounding box center [452, 259] width 46 height 10
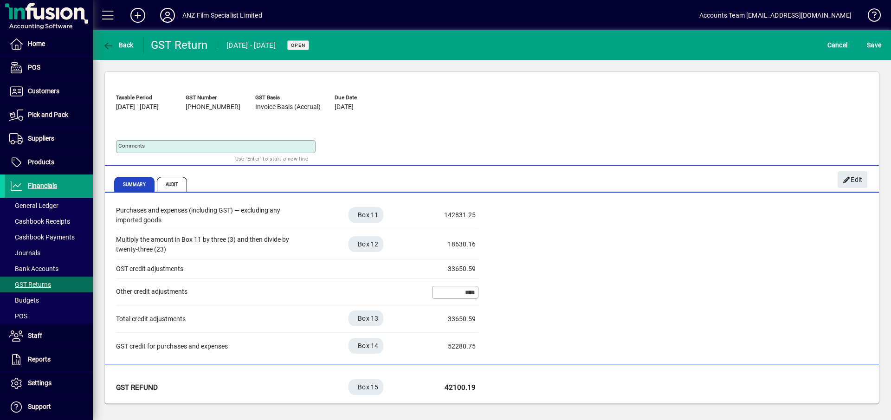
scroll to position [250, 0]
click at [473, 289] on input "****" at bounding box center [457, 289] width 44 height 7
click at [464, 291] on input "****" at bounding box center [457, 289] width 44 height 7
click at [851, 179] on span "Edit" at bounding box center [853, 179] width 20 height 15
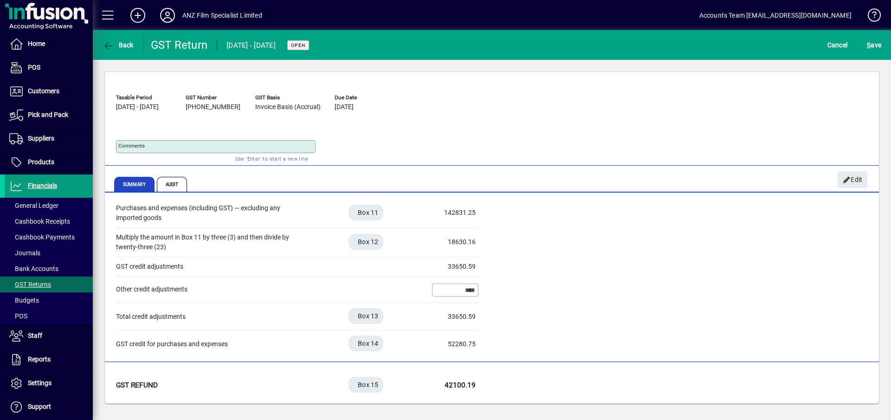
click at [469, 295] on div "****" at bounding box center [455, 290] width 46 height 13
click at [876, 45] on span "S ave" at bounding box center [874, 45] width 14 height 15
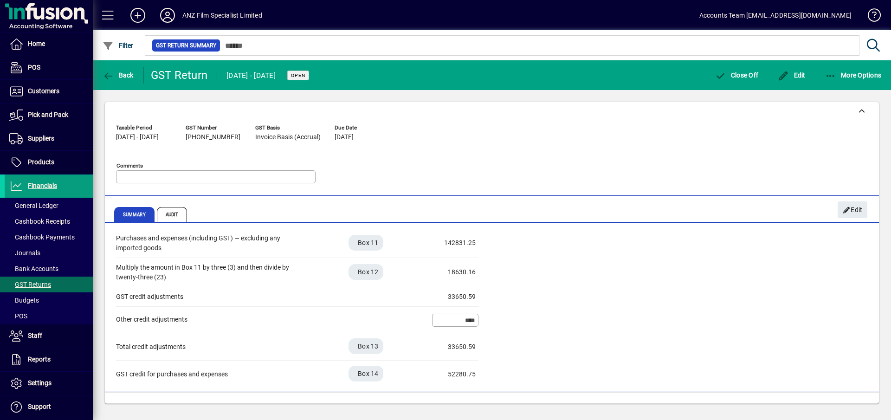
click at [465, 323] on input "****" at bounding box center [457, 320] width 44 height 7
drag, startPoint x: 463, startPoint y: 321, endPoint x: 476, endPoint y: 321, distance: 13.0
click at [476, 321] on input "****" at bounding box center [457, 320] width 44 height 7
click at [464, 245] on div "142831.25" at bounding box center [452, 243] width 46 height 10
drag, startPoint x: 456, startPoint y: 244, endPoint x: 479, endPoint y: 241, distance: 22.9
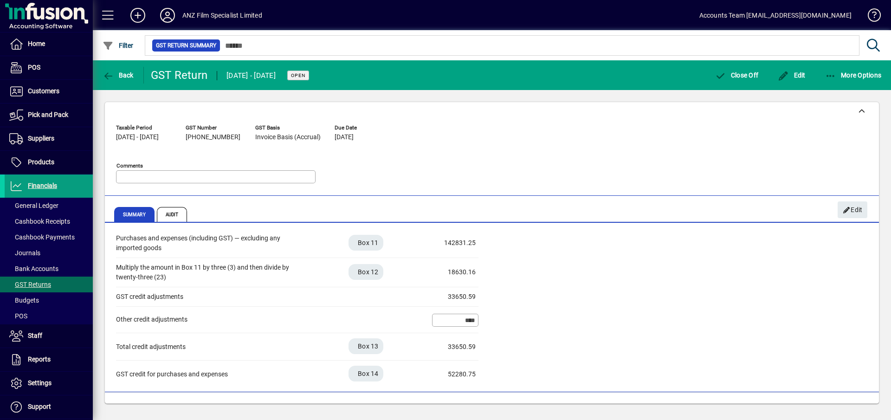
click at [479, 241] on div "Purchases and expenses (including GST) — excluding any imported goods Box 11 14…" at bounding box center [492, 308] width 752 height 159
click at [856, 210] on span "Edit" at bounding box center [853, 209] width 20 height 15
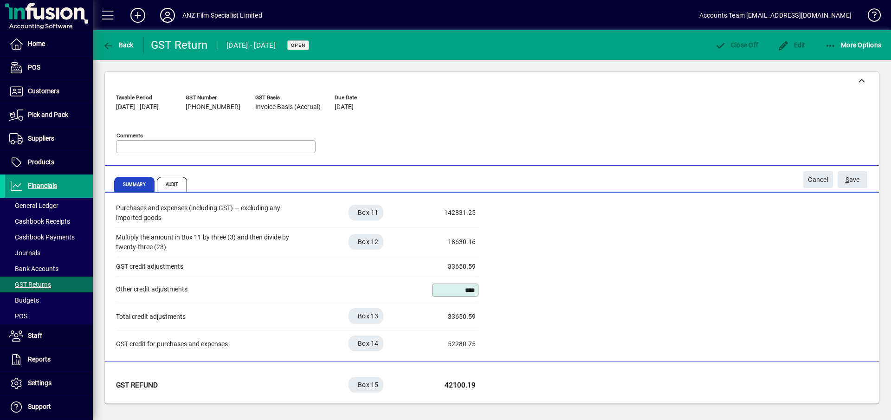
click at [463, 291] on input "****" at bounding box center [457, 289] width 44 height 7
drag, startPoint x: 460, startPoint y: 290, endPoint x: 480, endPoint y: 291, distance: 20.0
click at [480, 291] on div "Purchases and expenses (including GST) — excluding any imported goods Box 11 14…" at bounding box center [492, 278] width 752 height 159
click at [560, 293] on div "Purchases and expenses (including GST) — excluding any imported goods Box 11 14…" at bounding box center [492, 278] width 752 height 159
click at [781, 224] on div "Purchases and expenses (including GST) — excluding any imported goods Box 11 14…" at bounding box center [492, 278] width 752 height 159
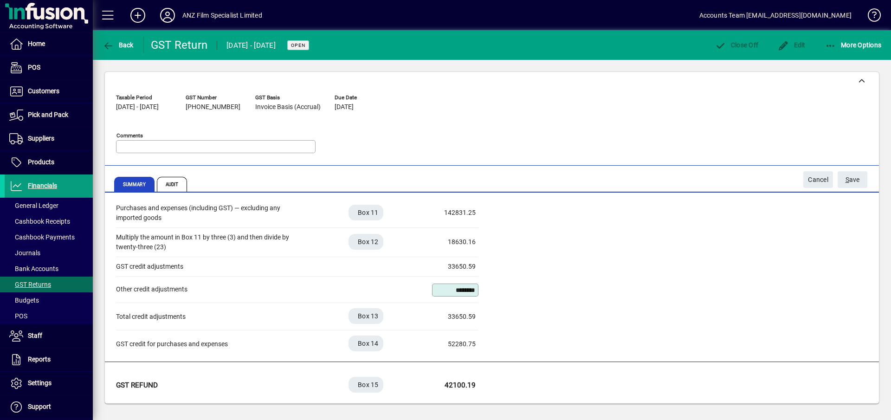
click at [461, 214] on div "142831.25" at bounding box center [452, 213] width 46 height 10
click at [850, 179] on span "S ave" at bounding box center [853, 179] width 14 height 15
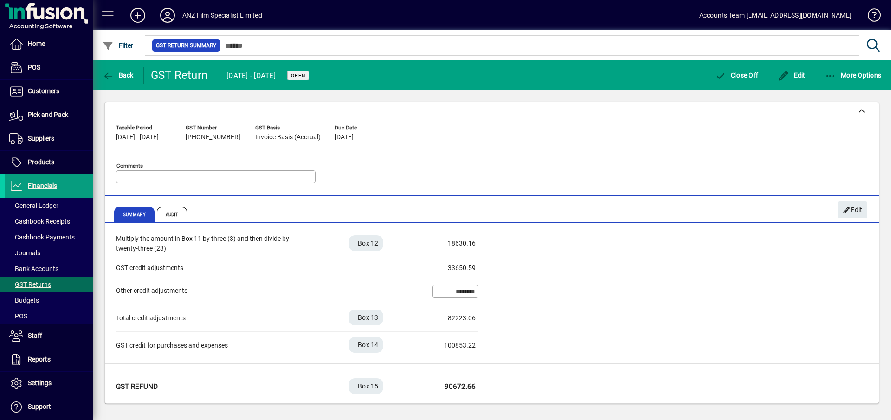
scroll to position [280, 0]
click at [851, 212] on span "Edit" at bounding box center [853, 209] width 20 height 15
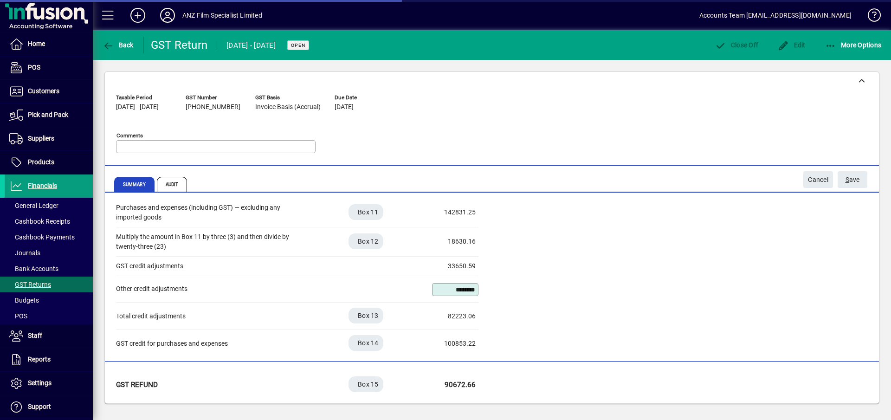
scroll to position [250, 0]
drag, startPoint x: 449, startPoint y: 288, endPoint x: 478, endPoint y: 287, distance: 28.8
click at [478, 287] on input "********" at bounding box center [457, 289] width 44 height 7
type input "*******"
click at [610, 293] on div "Purchases and expenses (including GST) — excluding any imported goods Box 11 14…" at bounding box center [492, 278] width 752 height 159
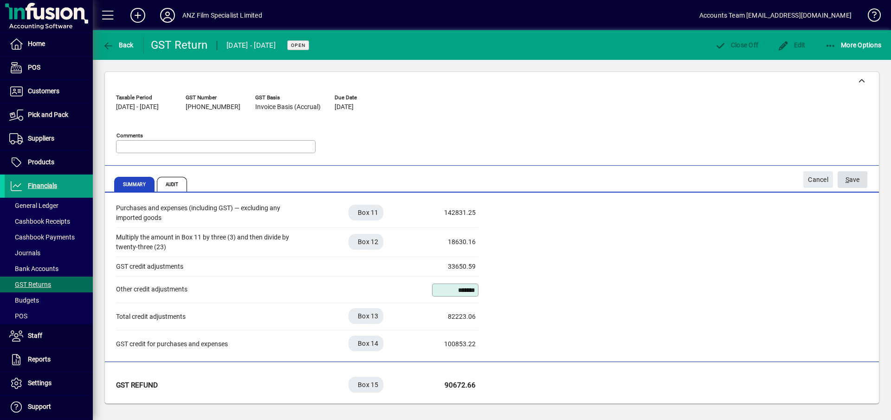
click at [858, 178] on span "S ave" at bounding box center [853, 179] width 14 height 15
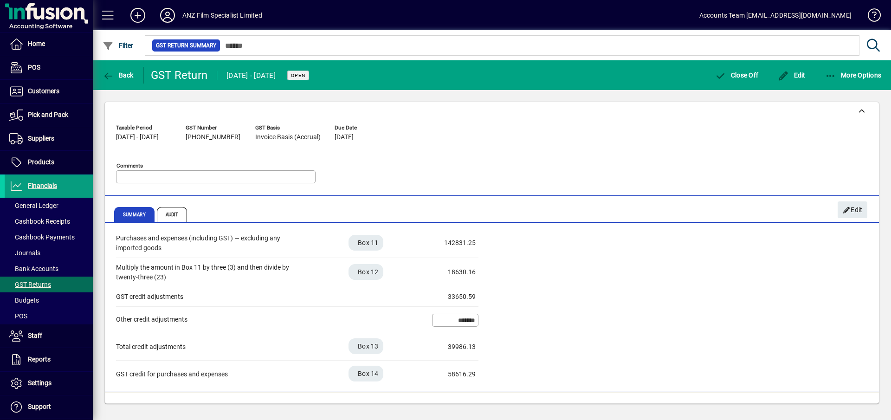
scroll to position [280, 0]
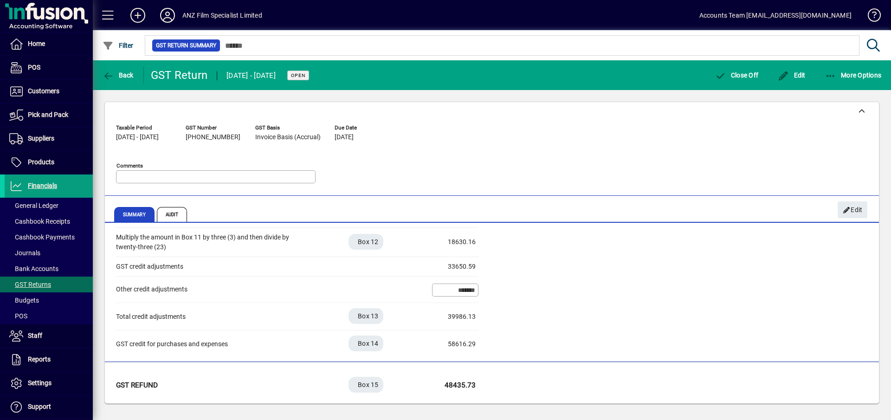
click at [593, 295] on div "Purchases and expenses (including GST) — excluding any imported goods Box 11 14…" at bounding box center [492, 278] width 752 height 159
click at [798, 73] on span "Edit" at bounding box center [792, 74] width 28 height 7
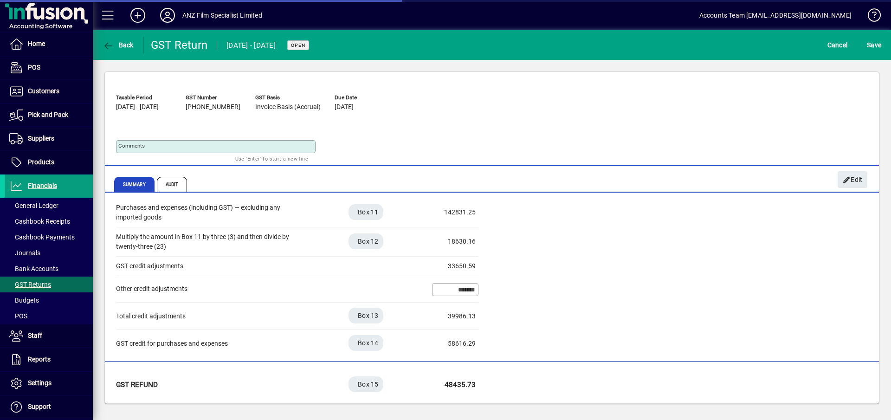
scroll to position [250, 0]
click at [463, 213] on div "142831.25" at bounding box center [452, 213] width 46 height 10
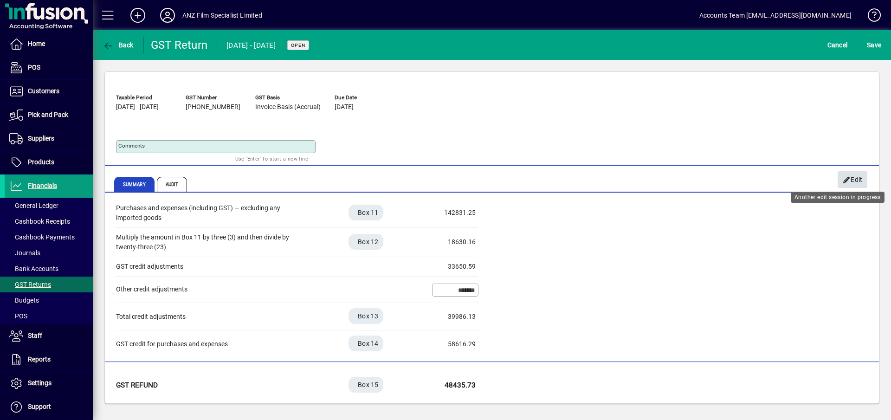
click at [850, 182] on icon "button" at bounding box center [847, 180] width 8 height 6
click at [456, 218] on div "Purchases and expenses (including GST) — excluding any imported goods Box 11 14…" at bounding box center [297, 213] width 363 height 29
click at [874, 44] on span "S ave" at bounding box center [874, 45] width 14 height 15
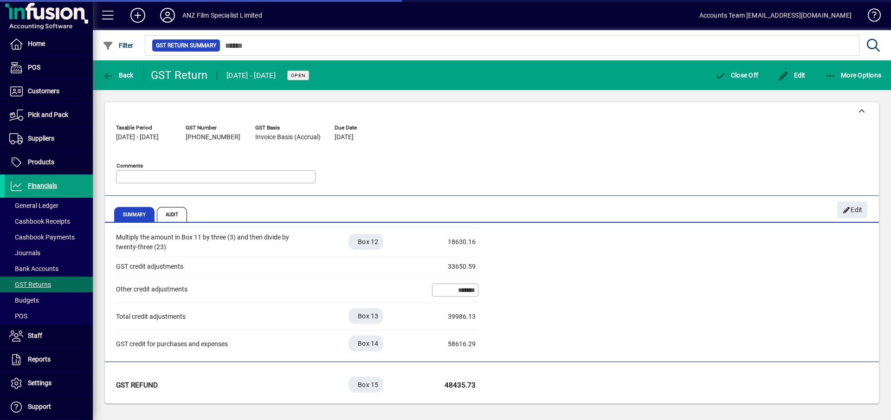
scroll to position [280, 0]
drag, startPoint x: 871, startPoint y: 341, endPoint x: 871, endPoint y: 384, distance: 43.2
click at [871, 384] on app-page-tab-content "Sales and income Sales and income (including GST and zero-rated supplies) Box 5…" at bounding box center [492, 314] width 774 height 179
click at [832, 75] on icon "button" at bounding box center [831, 75] width 12 height 9
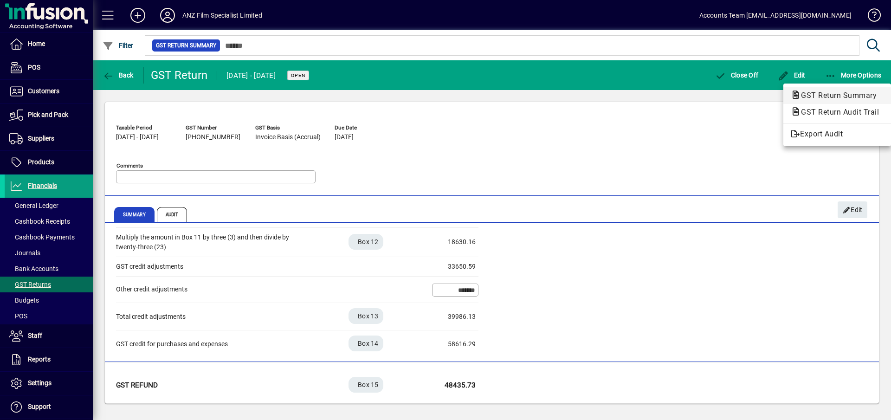
click at [830, 94] on span "GST Return Summary" at bounding box center [836, 95] width 91 height 9
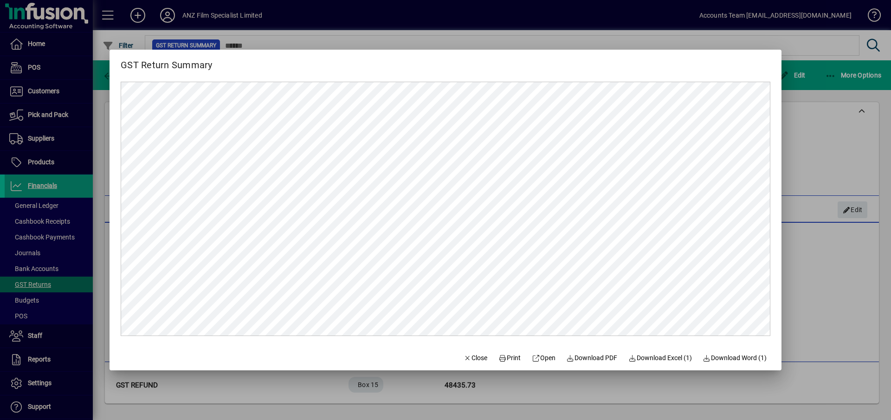
scroll to position [0, 0]
click at [509, 360] on span "Print" at bounding box center [510, 358] width 22 height 10
click at [599, 358] on span "Download PDF" at bounding box center [592, 358] width 51 height 10
click at [675, 359] on span "Download Excel (1)" at bounding box center [661, 358] width 64 height 10
click at [851, 146] on div at bounding box center [445, 210] width 891 height 420
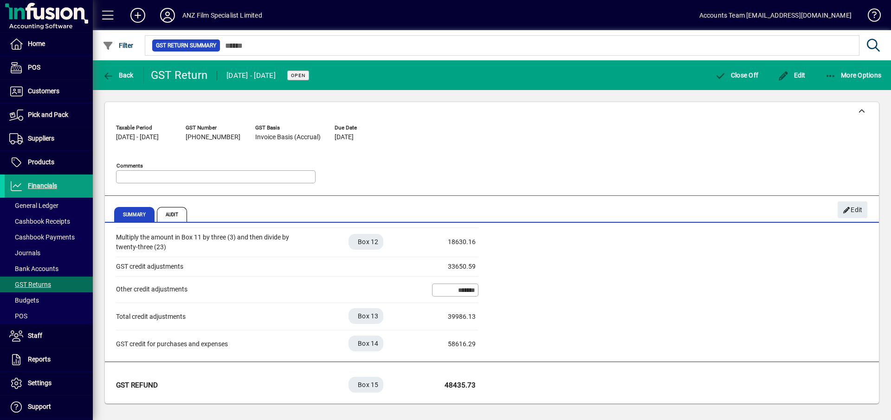
click at [638, 304] on div "Purchases and expenses (including GST) — excluding any imported goods Box 11 14…" at bounding box center [492, 278] width 752 height 159
click at [640, 292] on div "Purchases and expenses (including GST) — excluding any imported goods Box 11 14…" at bounding box center [492, 278] width 752 height 159
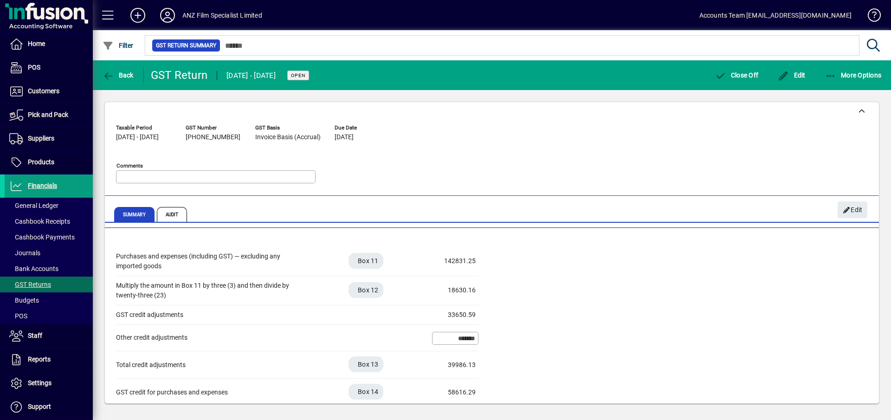
scroll to position [280, 0]
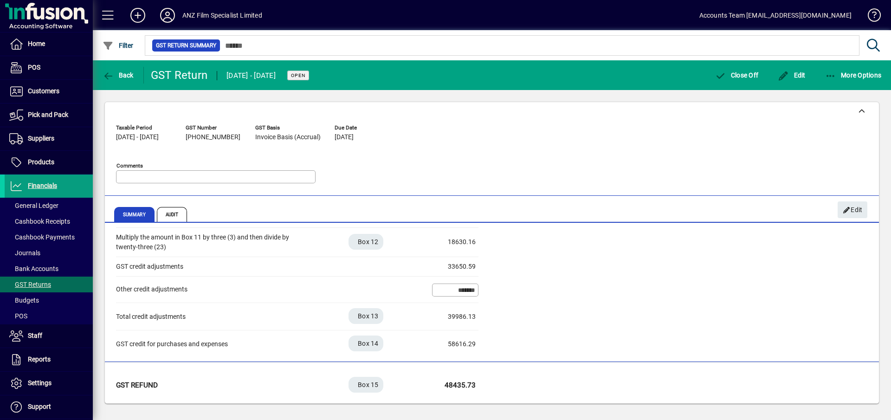
click at [696, 237] on div "Purchases and expenses (including GST) — excluding any imported goods Box 11 14…" at bounding box center [492, 278] width 752 height 159
click at [829, 78] on icon "button" at bounding box center [831, 75] width 12 height 9
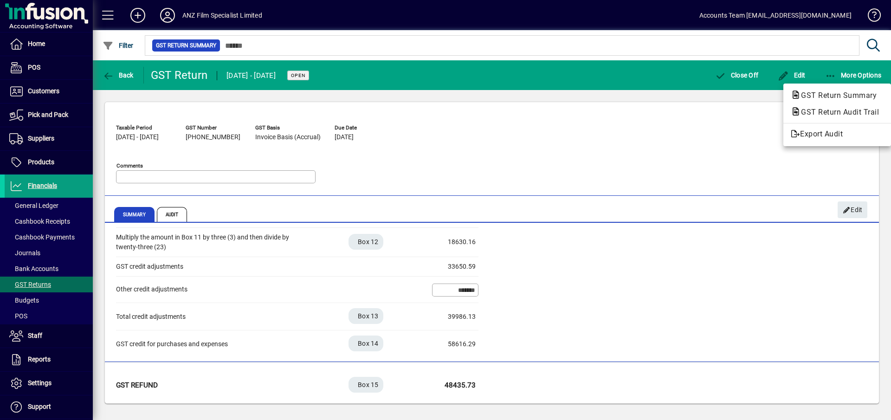
click at [671, 286] on div at bounding box center [445, 210] width 891 height 420
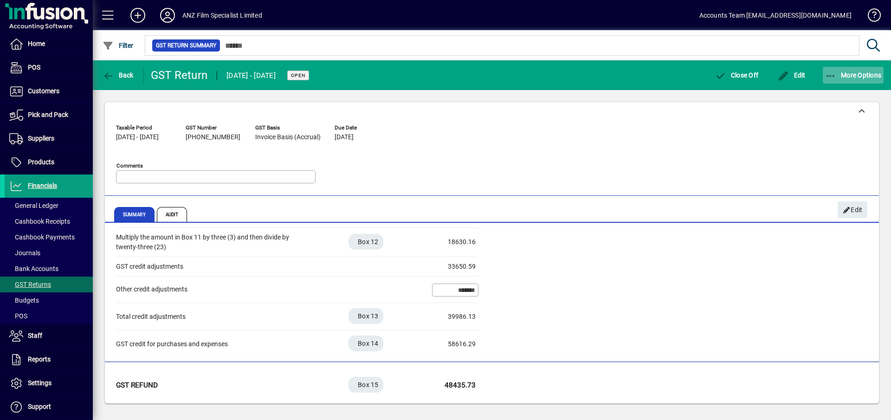
click at [831, 76] on icon "button" at bounding box center [831, 75] width 12 height 9
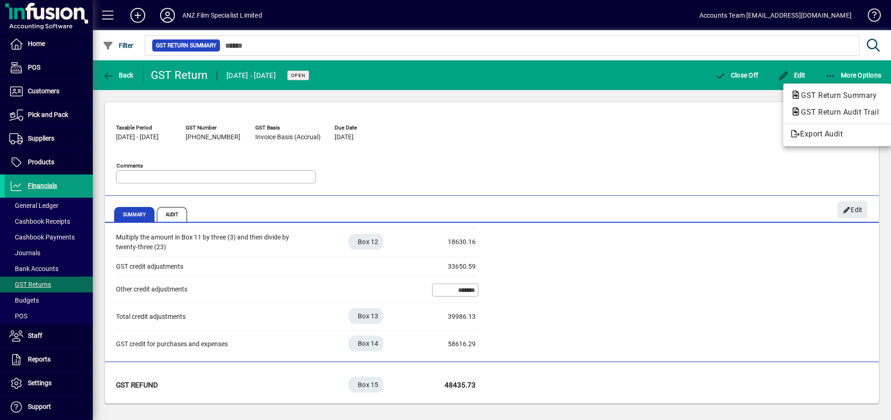
click at [669, 318] on div at bounding box center [445, 210] width 891 height 420
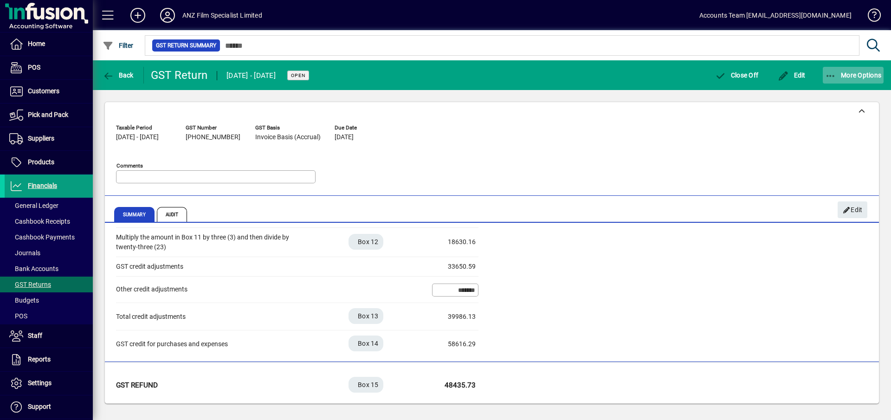
click at [837, 72] on span "More Options" at bounding box center [853, 74] width 57 height 7
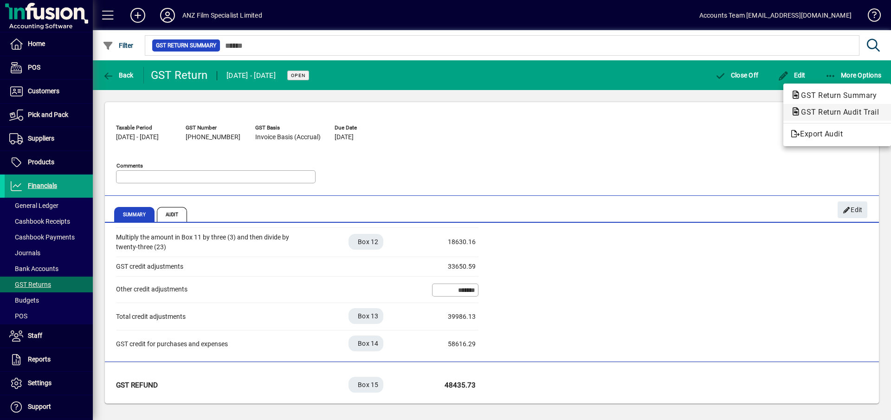
click at [839, 111] on span "GST Return Audit Trail" at bounding box center [837, 112] width 93 height 9
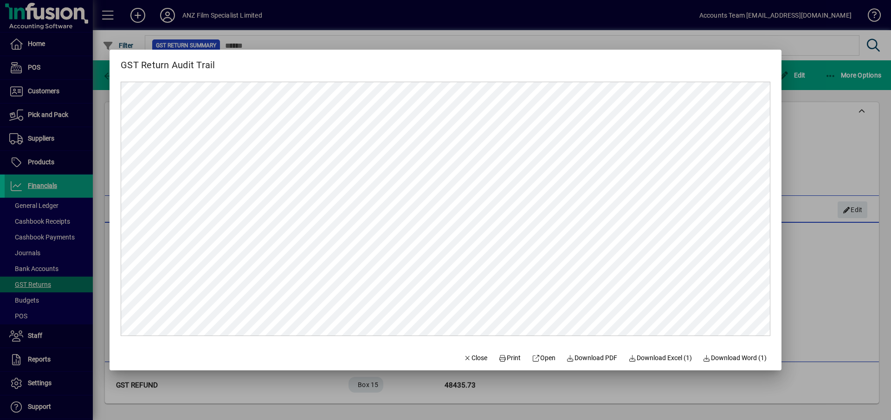
scroll to position [0, 0]
click at [598, 354] on span "Download PDF" at bounding box center [592, 358] width 51 height 10
click at [505, 361] on span "Print" at bounding box center [510, 358] width 22 height 10
click at [821, 136] on div at bounding box center [445, 210] width 891 height 420
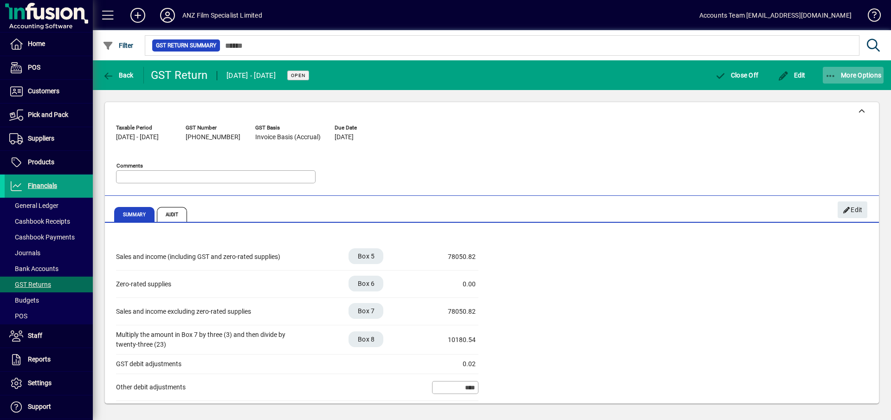
drag, startPoint x: 0, startPoint y: 0, endPoint x: 832, endPoint y: 73, distance: 835.6
click at [832, 73] on icon "button" at bounding box center [831, 75] width 12 height 9
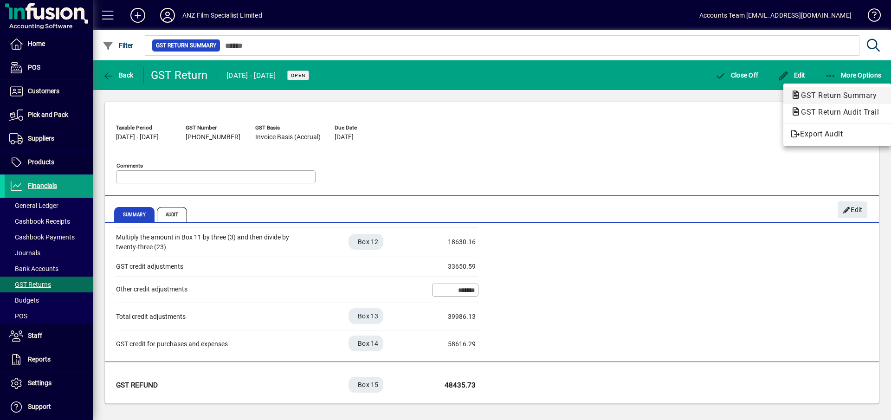
click at [832, 95] on span "GST Return Summary" at bounding box center [836, 95] width 91 height 9
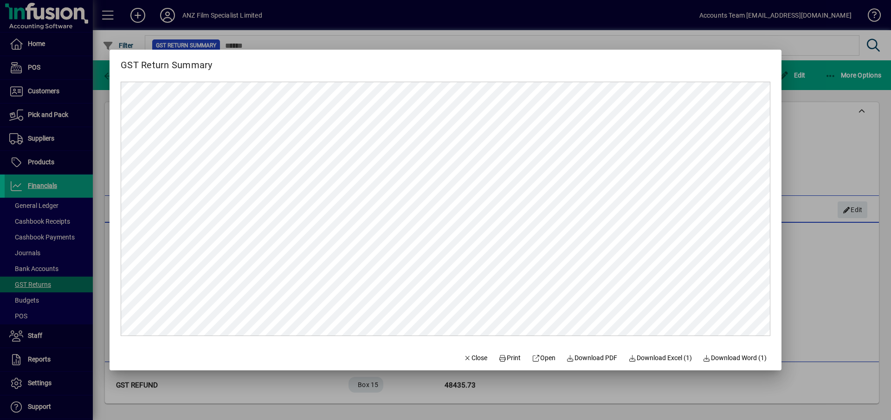
scroll to position [0, 0]
click at [834, 75] on div at bounding box center [445, 210] width 891 height 420
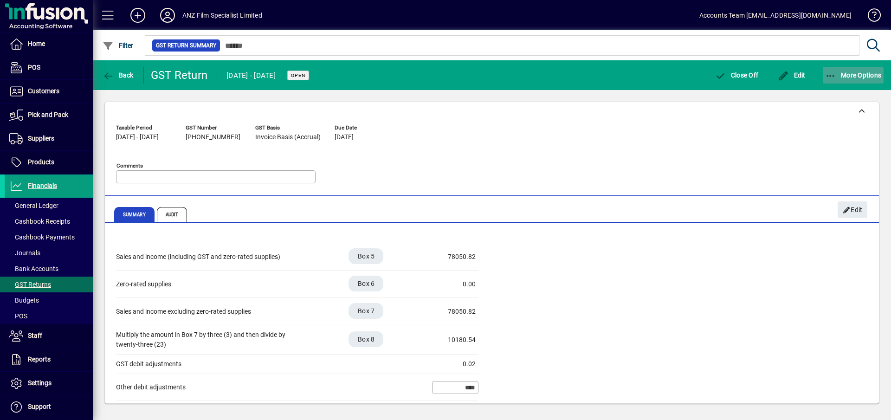
click at [831, 72] on icon "button" at bounding box center [831, 75] width 12 height 9
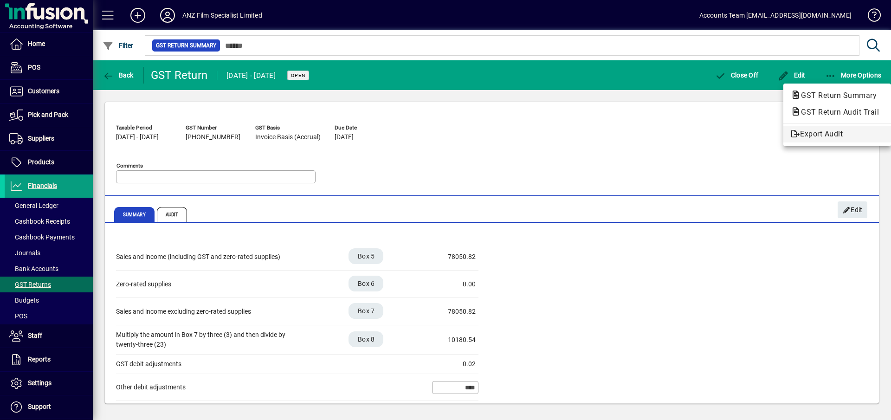
click at [821, 133] on span "Export Audit" at bounding box center [837, 134] width 93 height 11
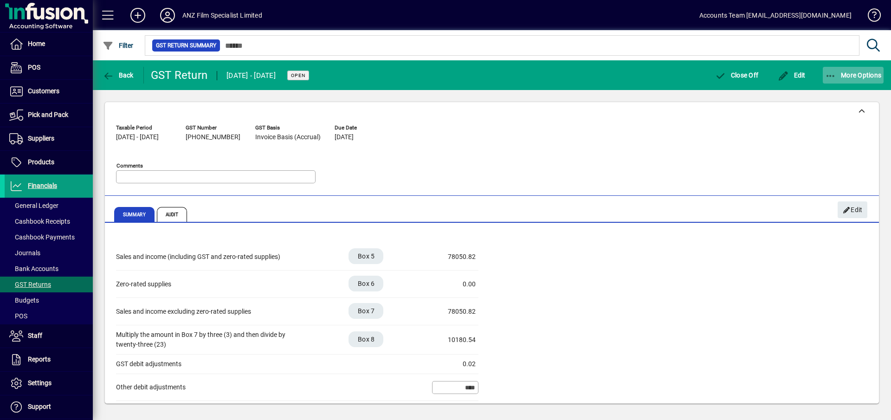
click at [828, 78] on icon "button" at bounding box center [831, 75] width 12 height 9
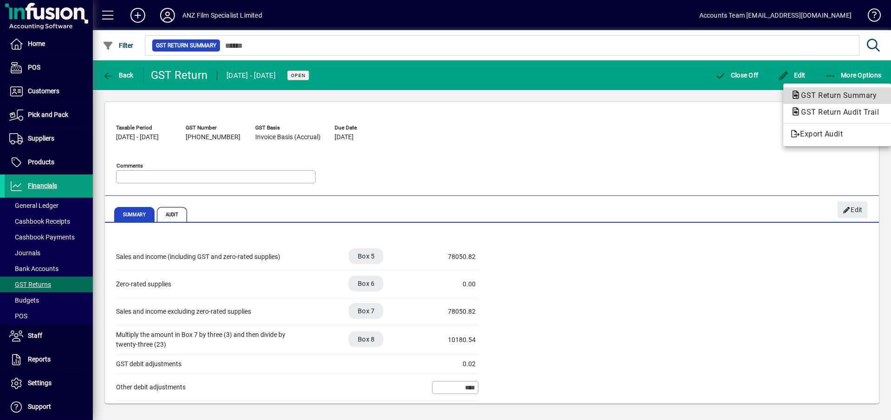
click at [829, 94] on span "GST Return Summary" at bounding box center [836, 95] width 91 height 9
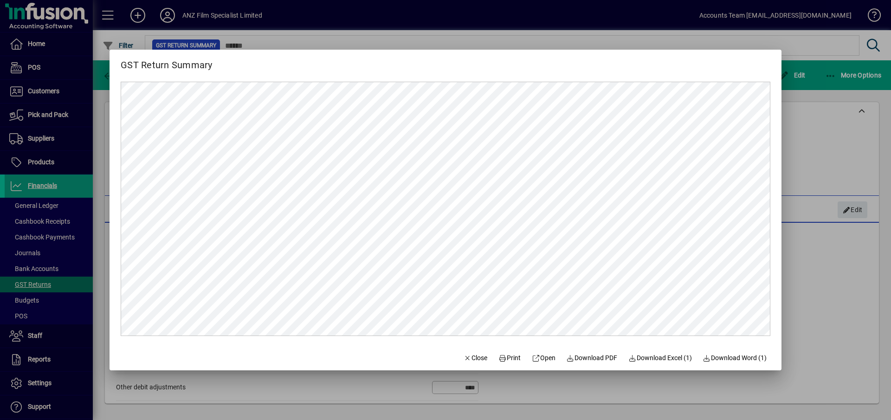
click at [817, 149] on div at bounding box center [445, 210] width 891 height 420
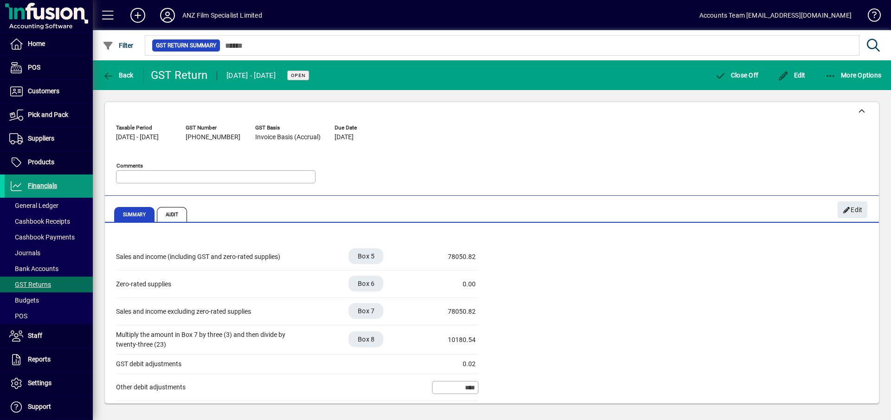
click at [40, 185] on span "Financials" at bounding box center [42, 185] width 29 height 7
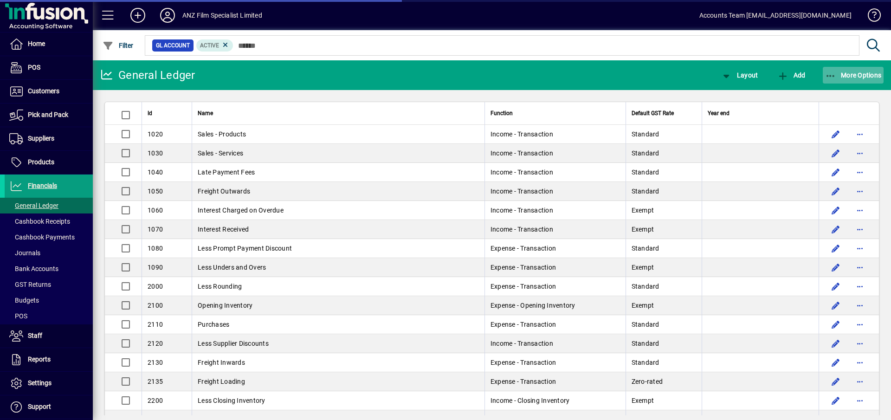
click at [826, 76] on icon "button" at bounding box center [831, 75] width 12 height 9
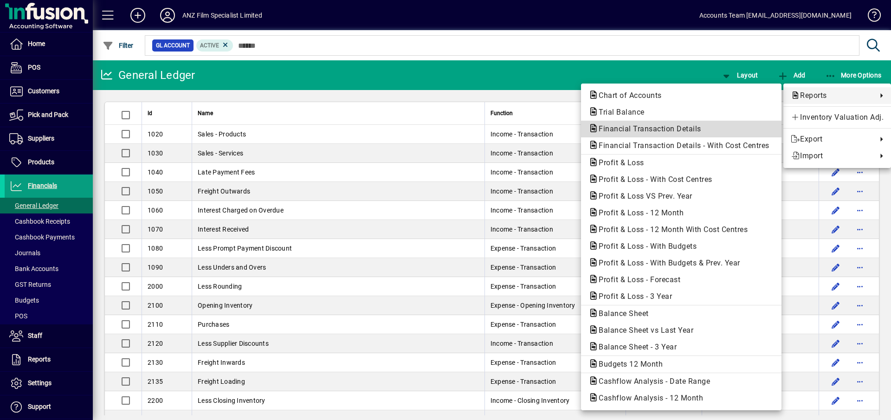
click at [620, 133] on span "Financial Transaction Details" at bounding box center [682, 128] width 186 height 11
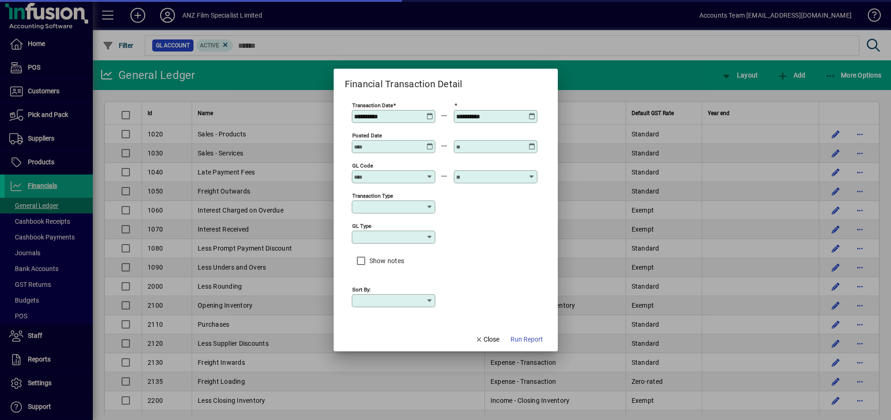
type input "****"
click at [428, 113] on icon at bounding box center [430, 113] width 7 height 0
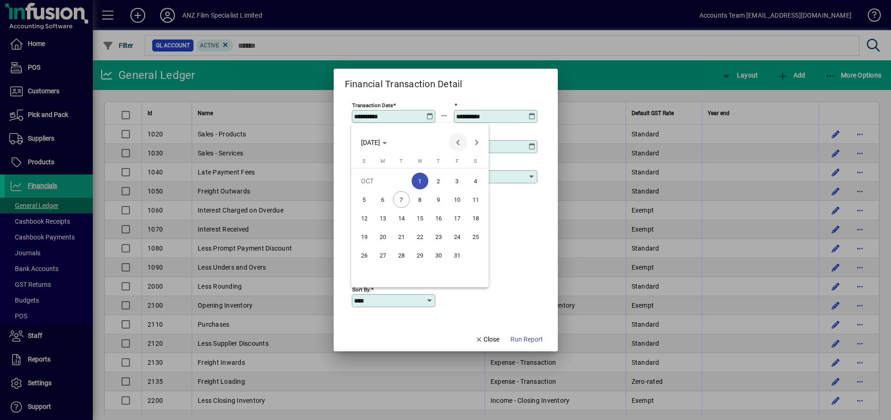
click at [459, 144] on span "Previous month" at bounding box center [458, 142] width 19 height 19
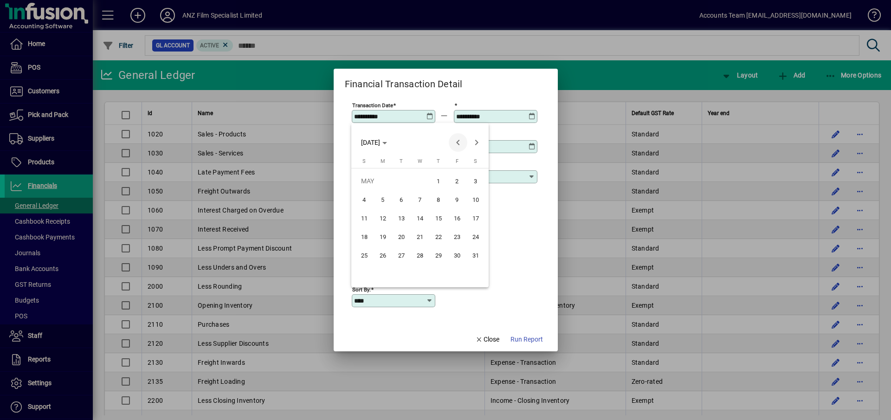
click at [459, 144] on span "Previous month" at bounding box center [458, 142] width 19 height 19
click at [402, 201] on span "1" at bounding box center [401, 199] width 17 height 17
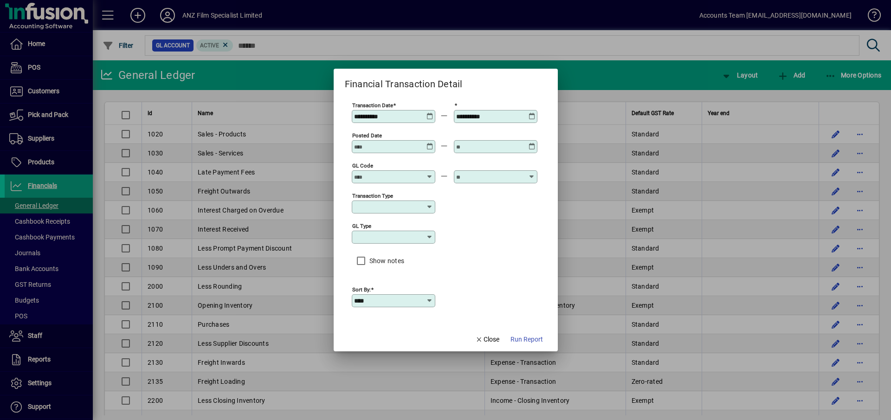
type input "**********"
click at [531, 113] on icon at bounding box center [532, 113] width 7 height 0
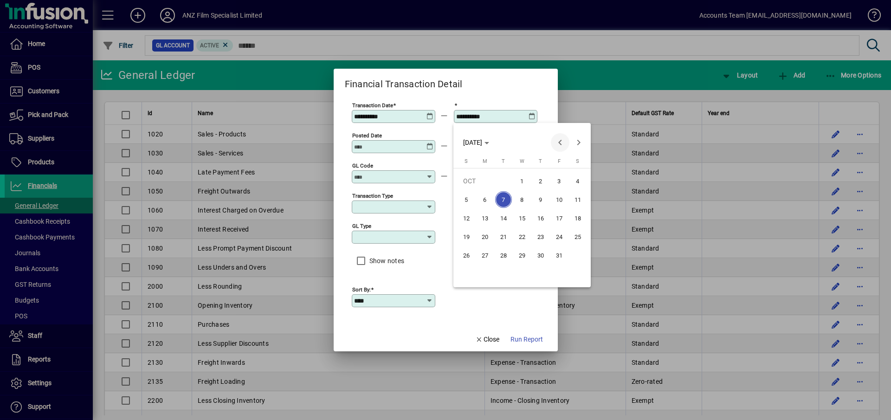
click at [553, 142] on span "Previous month" at bounding box center [560, 142] width 19 height 19
click at [505, 276] on span "30" at bounding box center [503, 274] width 17 height 17
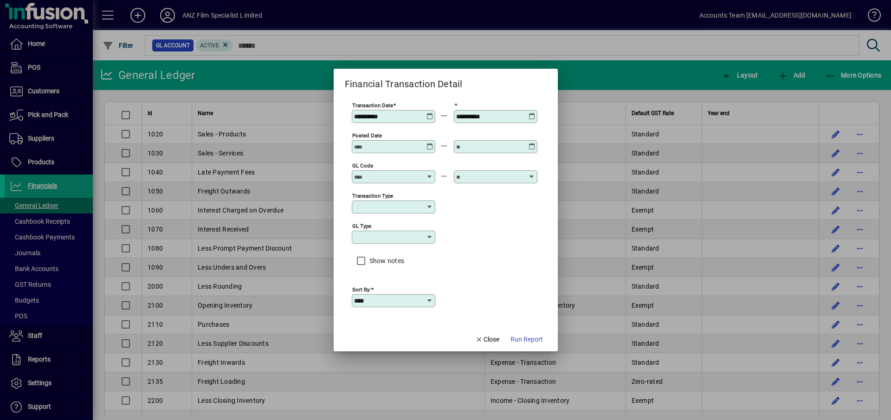
type input "**********"
click at [427, 174] on div at bounding box center [394, 176] width 81 height 7
click at [396, 223] on span "Current Asset - Transaction" at bounding box center [382, 227] width 47 height 19
type input "**********"
click at [524, 343] on span "Run Report" at bounding box center [527, 340] width 32 height 10
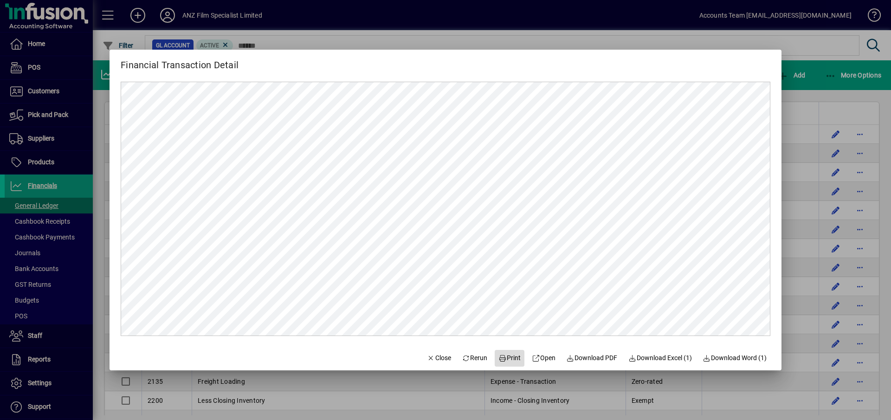
click at [504, 360] on span "Print" at bounding box center [510, 358] width 22 height 10
click at [812, 49] on div at bounding box center [445, 210] width 891 height 420
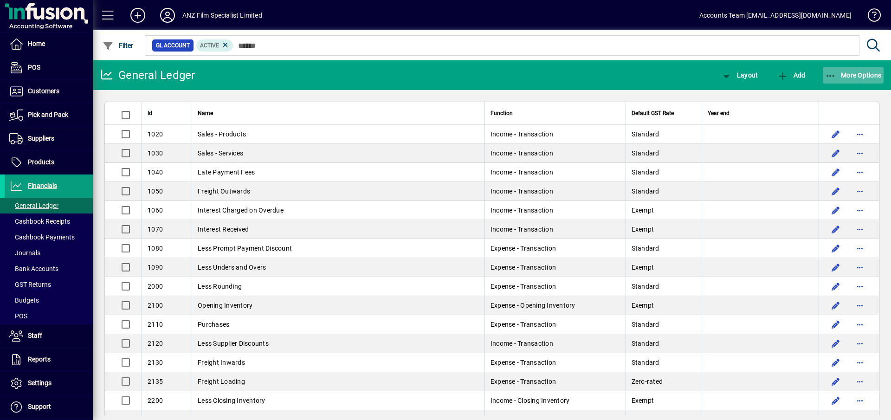
click at [830, 75] on icon "button" at bounding box center [831, 75] width 12 height 9
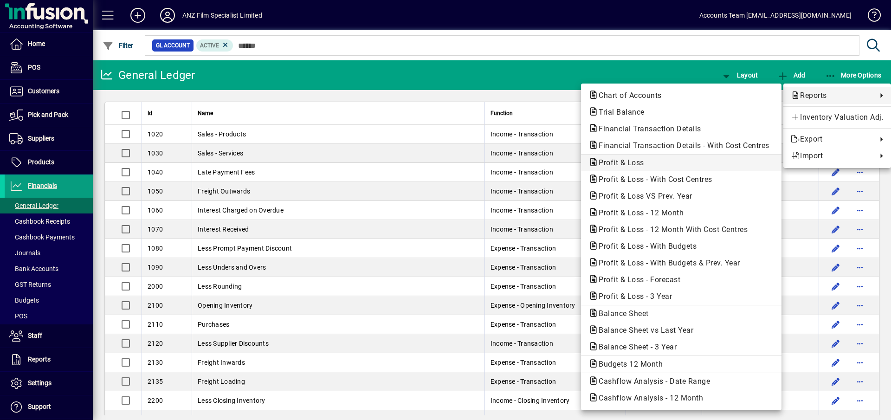
click at [625, 162] on span "Profit & Loss" at bounding box center [619, 162] width 60 height 9
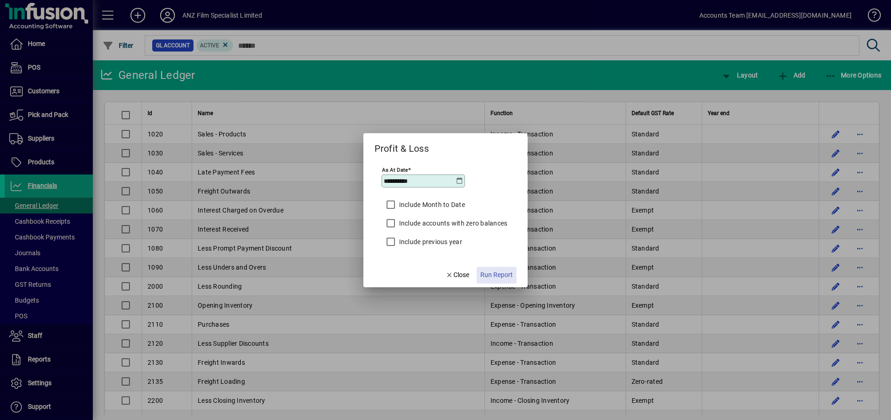
click at [517, 275] on span "button" at bounding box center [497, 275] width 40 height 22
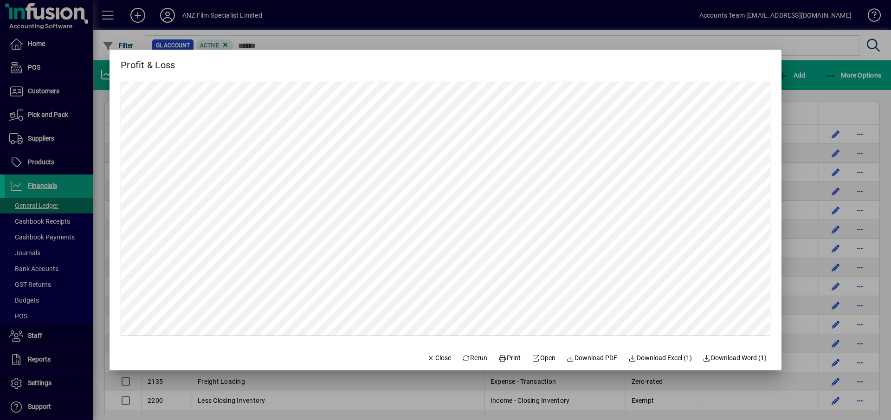
click at [831, 71] on div at bounding box center [445, 210] width 891 height 420
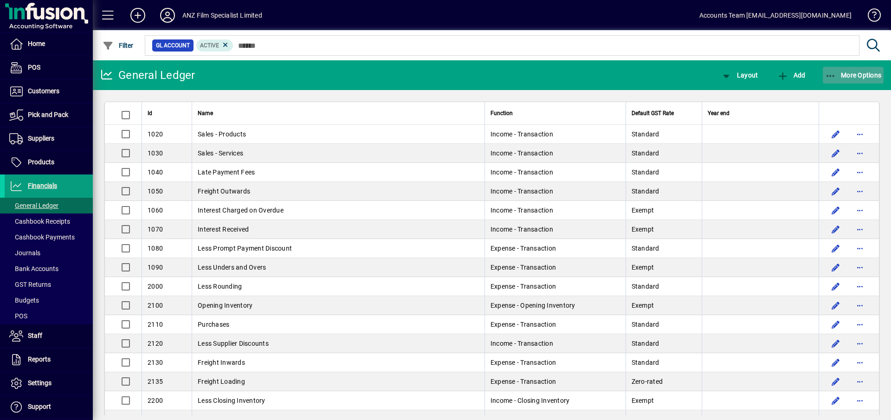
click at [832, 74] on icon "button" at bounding box center [831, 75] width 12 height 9
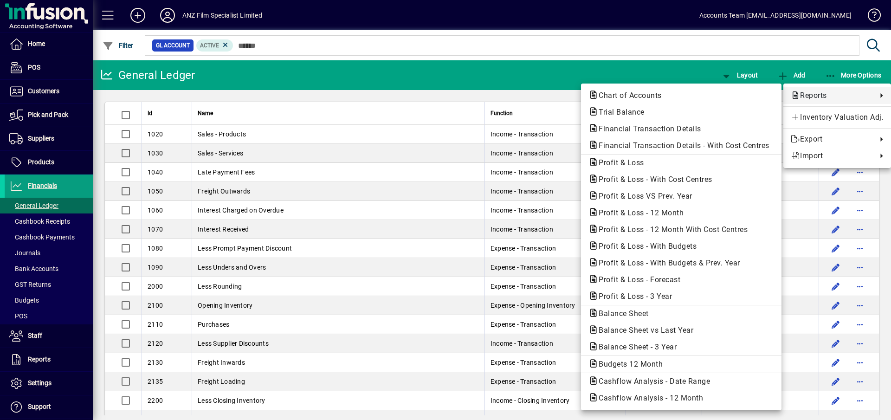
click at [817, 96] on span "Reports" at bounding box center [832, 95] width 82 height 11
click at [628, 164] on span "Profit & Loss" at bounding box center [619, 162] width 60 height 9
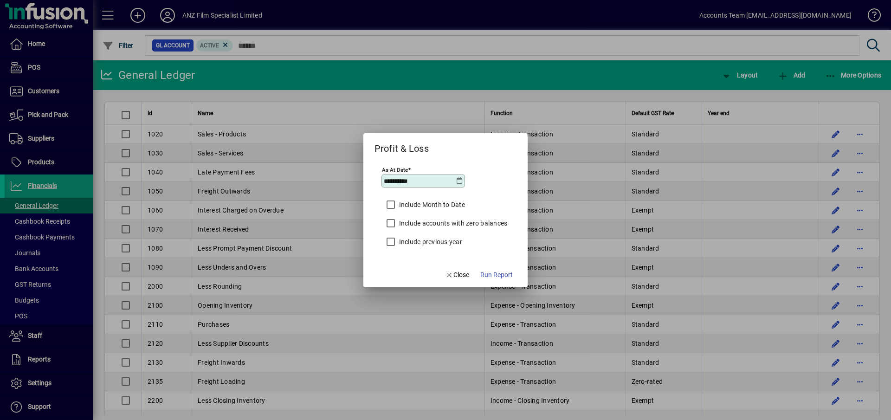
click at [458, 180] on icon at bounding box center [459, 180] width 7 height 7
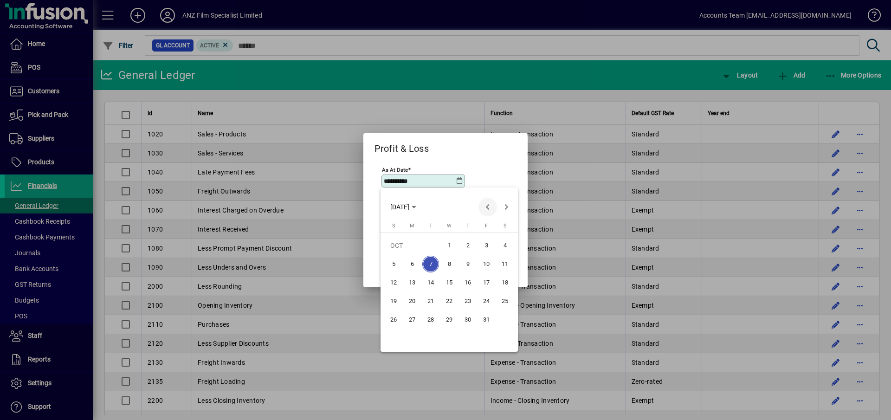
click at [486, 204] on span "Previous month" at bounding box center [488, 207] width 19 height 19
click at [433, 340] on span "30" at bounding box center [430, 338] width 17 height 17
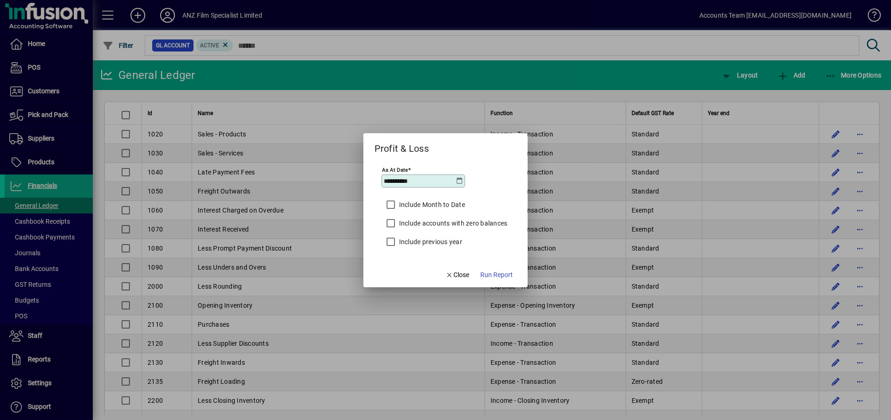
type input "**********"
click at [501, 275] on span "Run Report" at bounding box center [496, 275] width 32 height 10
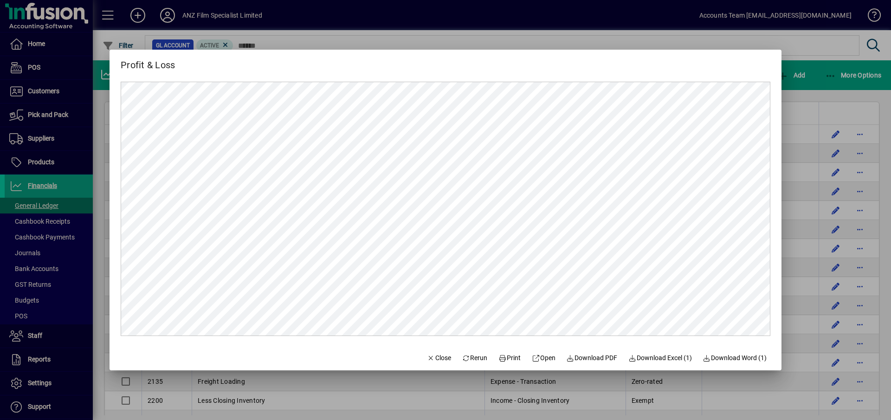
click at [817, 51] on div at bounding box center [445, 210] width 891 height 420
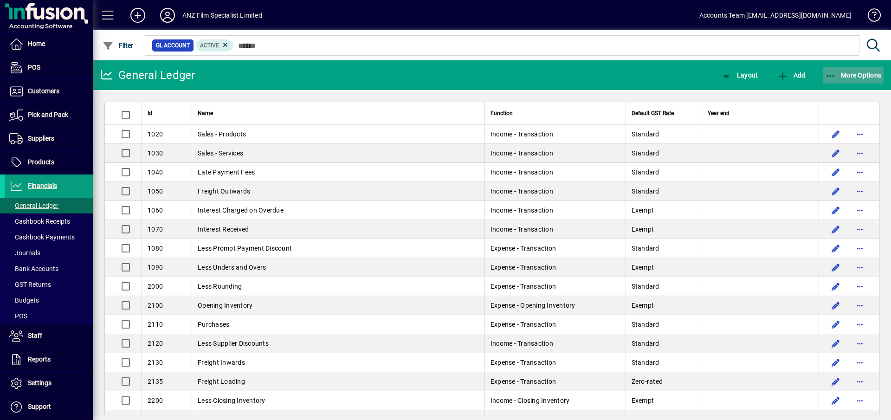
click at [850, 78] on span "More Options" at bounding box center [853, 74] width 57 height 7
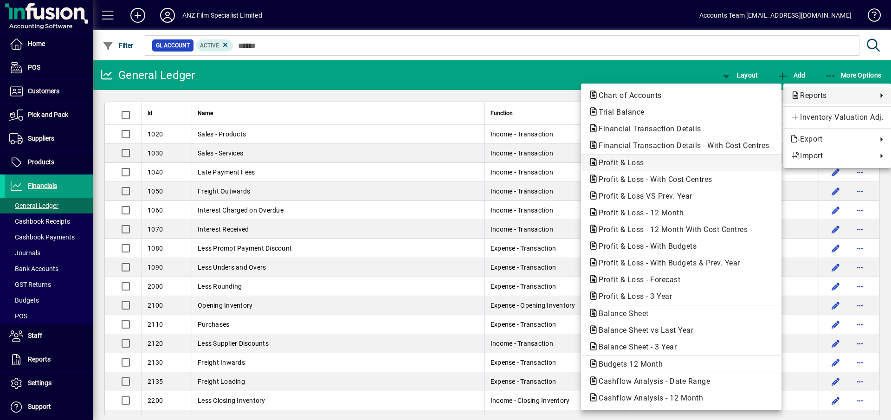
click at [623, 160] on span "Profit & Loss" at bounding box center [619, 162] width 60 height 9
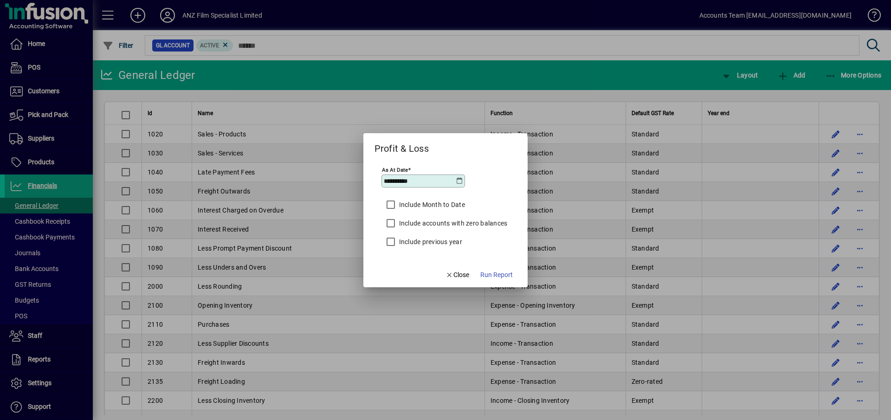
click at [456, 178] on icon at bounding box center [459, 180] width 7 height 7
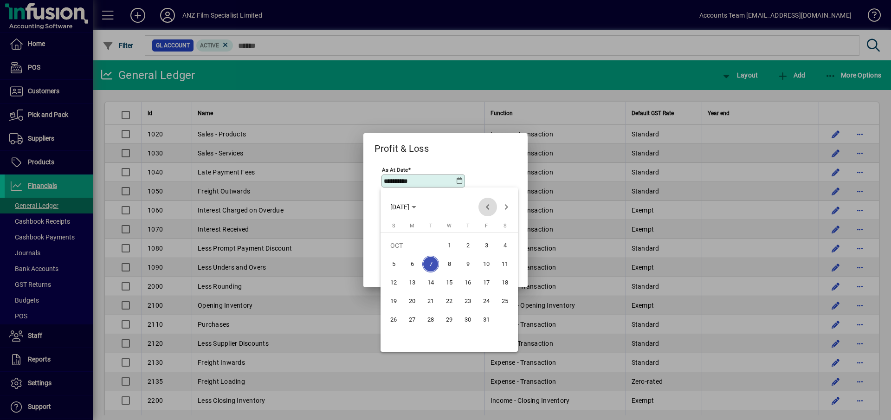
click at [487, 206] on span "Previous month" at bounding box center [488, 207] width 19 height 19
click at [433, 339] on span "30" at bounding box center [430, 338] width 17 height 17
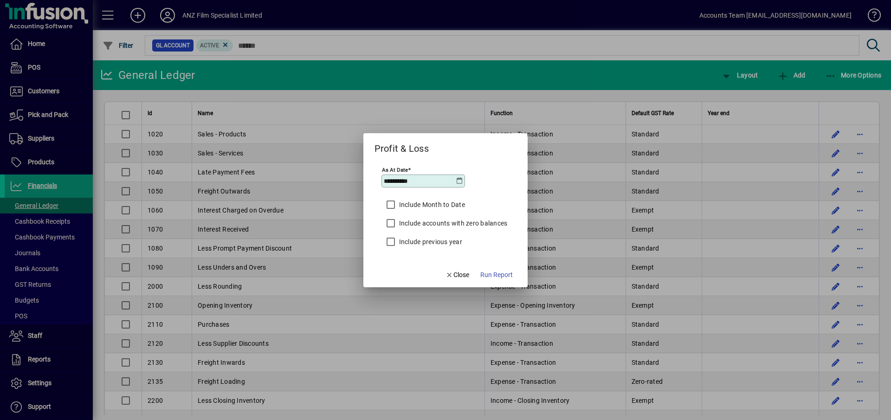
type input "**********"
click at [505, 274] on span "Run Report" at bounding box center [496, 275] width 32 height 10
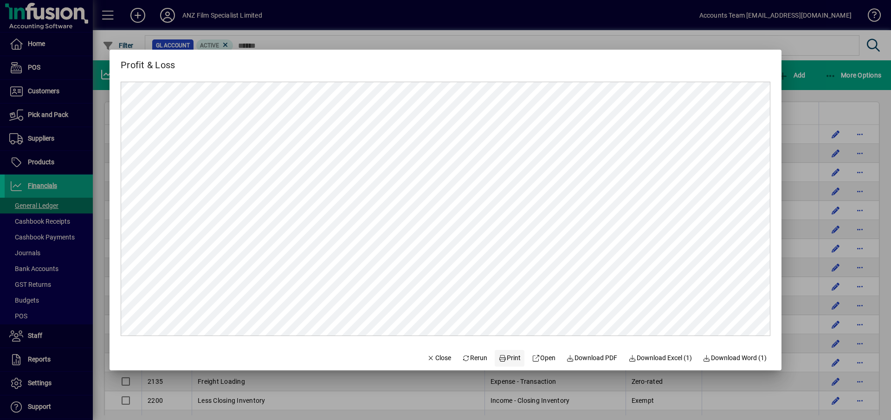
click at [505, 360] on span "Print" at bounding box center [510, 358] width 22 height 10
click at [581, 360] on span "Download PDF" at bounding box center [592, 358] width 51 height 10
click at [835, 75] on div at bounding box center [445, 210] width 891 height 420
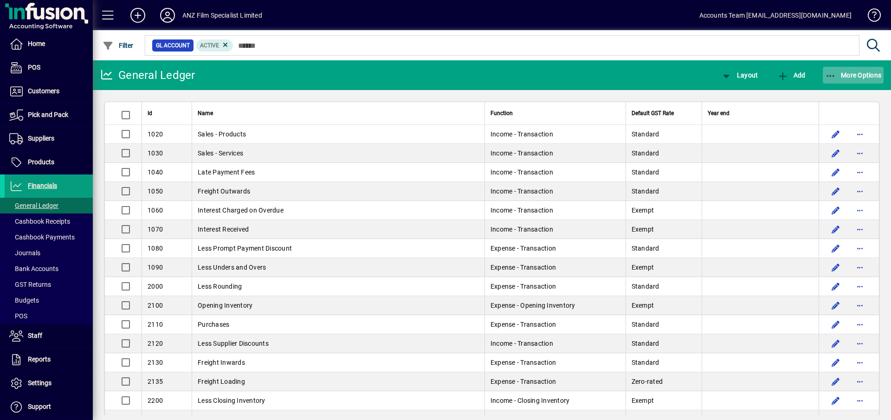
click at [835, 75] on icon "button" at bounding box center [831, 75] width 12 height 9
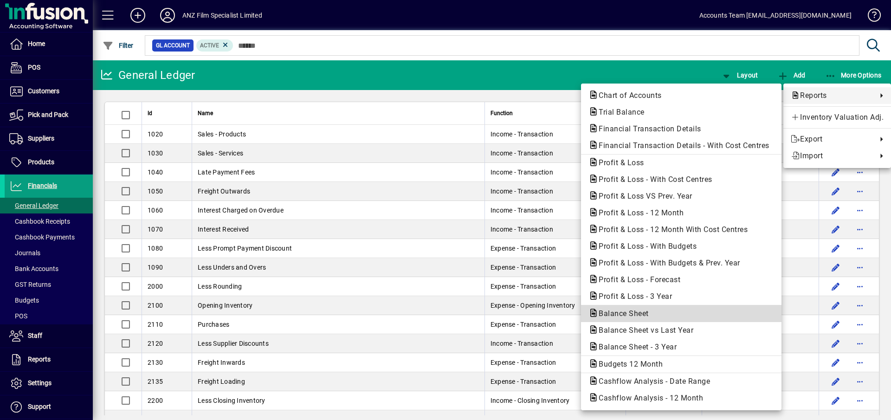
click at [626, 311] on span "Balance Sheet" at bounding box center [621, 313] width 65 height 9
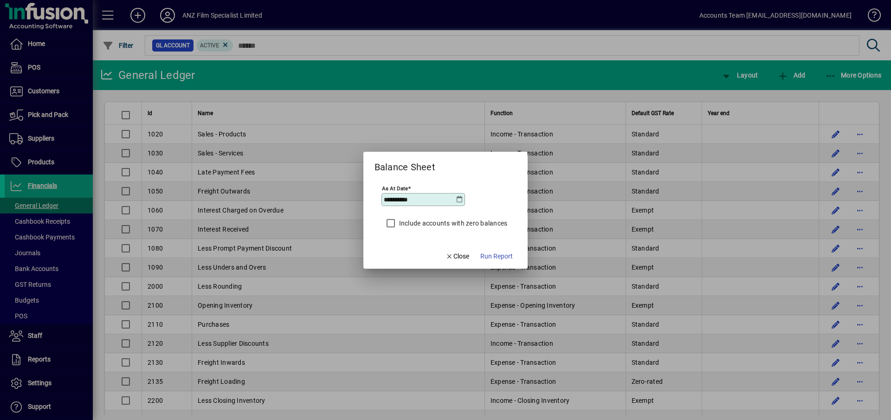
click at [461, 197] on icon at bounding box center [459, 199] width 7 height 7
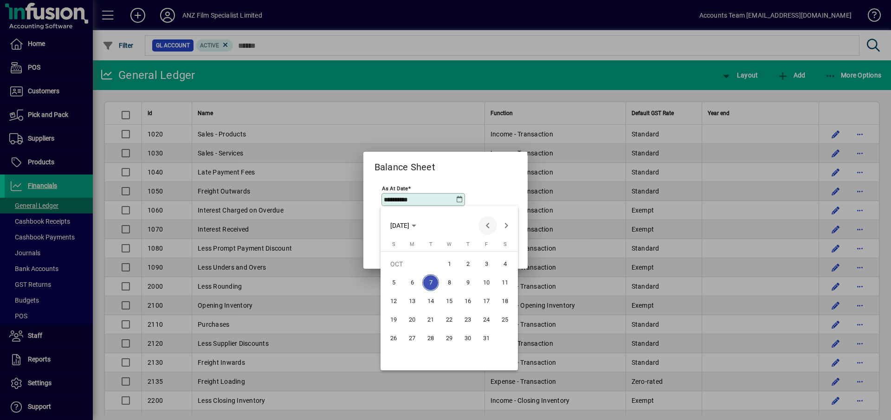
click at [487, 227] on span "Previous month" at bounding box center [488, 225] width 19 height 19
click at [435, 357] on span "30" at bounding box center [430, 357] width 17 height 17
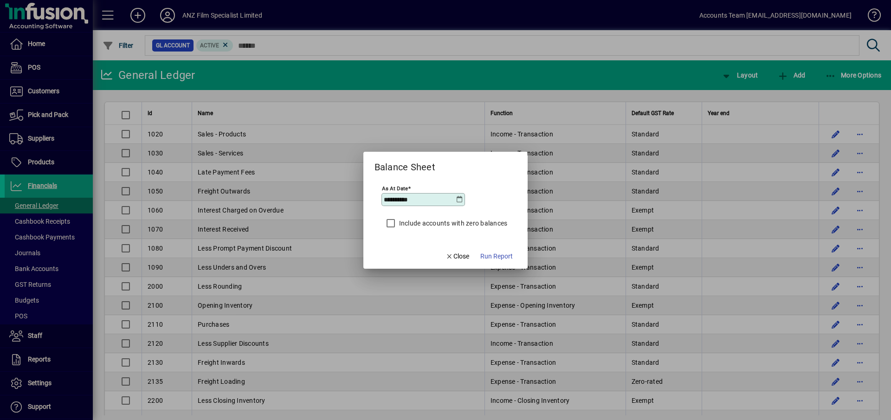
type input "**********"
click at [510, 254] on span "Run Report" at bounding box center [496, 257] width 32 height 10
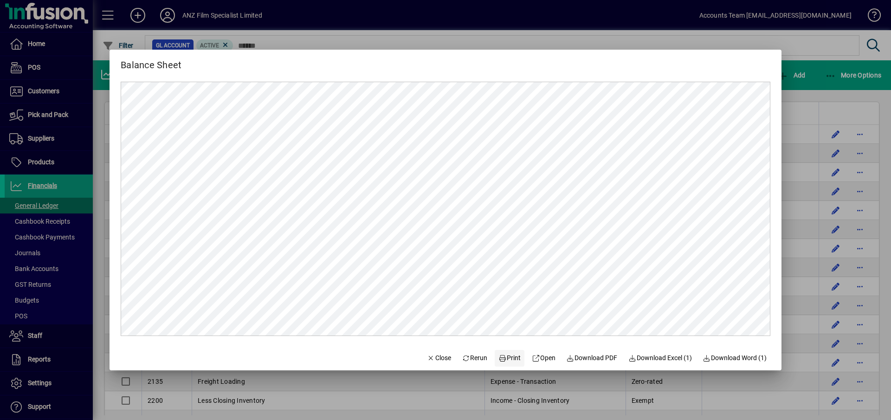
click at [507, 359] on span "Print" at bounding box center [510, 358] width 22 height 10
click at [596, 358] on span "Download PDF" at bounding box center [592, 358] width 51 height 10
click at [813, 49] on div at bounding box center [445, 210] width 891 height 420
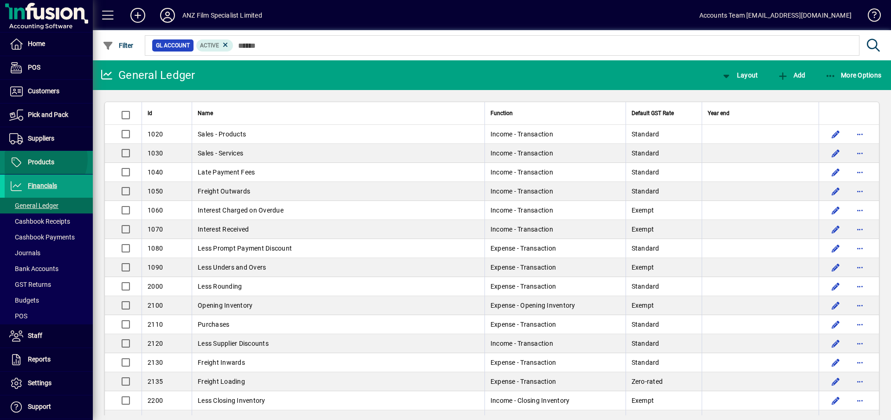
click at [44, 159] on span "Products" at bounding box center [41, 161] width 26 height 7
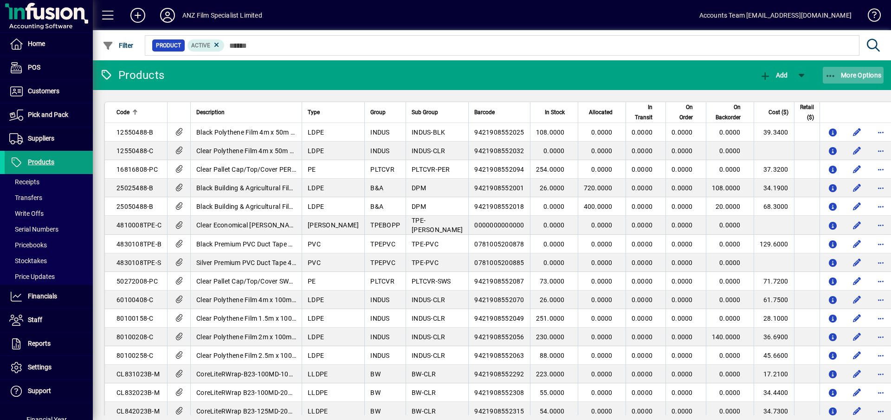
click at [839, 77] on span "More Options" at bounding box center [853, 74] width 57 height 7
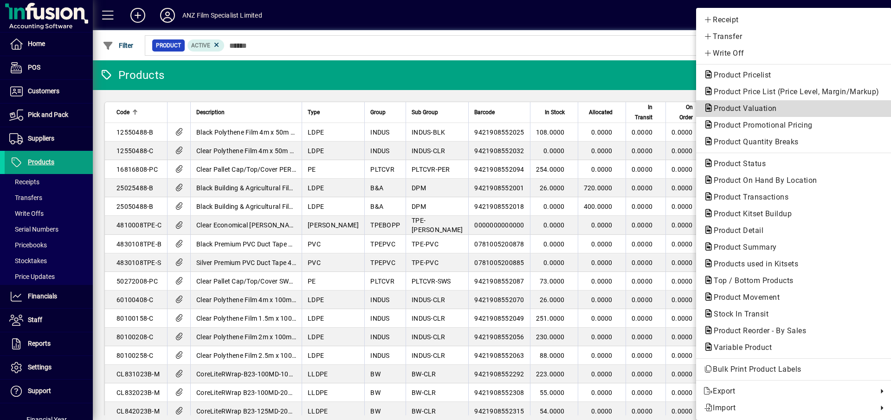
click at [759, 109] on span "Product Valuation" at bounding box center [743, 108] width 78 height 9
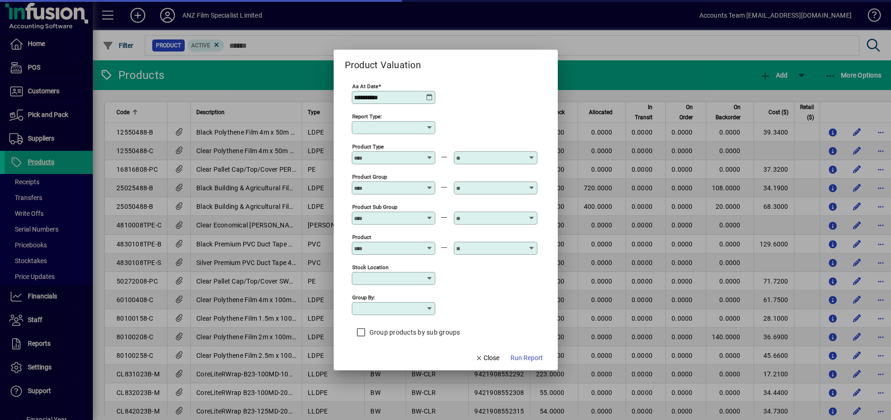
type input "******"
type input "**********"
click at [429, 98] on icon at bounding box center [429, 97] width 7 height 7
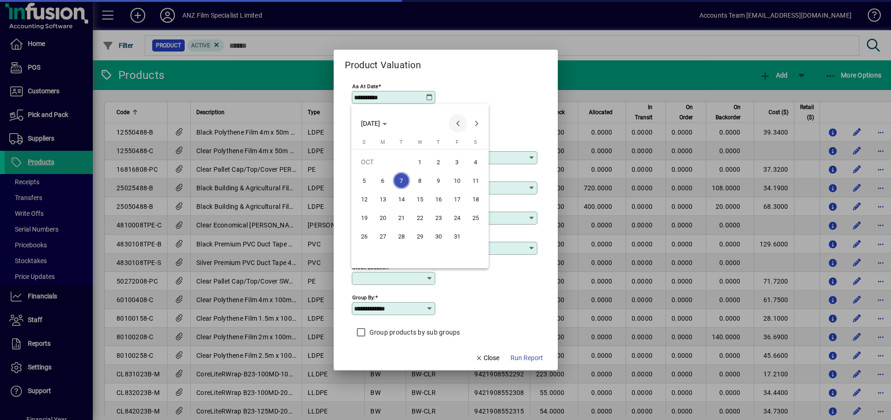
click at [455, 123] on span "Previous month" at bounding box center [458, 123] width 19 height 19
click at [403, 256] on span "30" at bounding box center [401, 255] width 17 height 17
type input "**********"
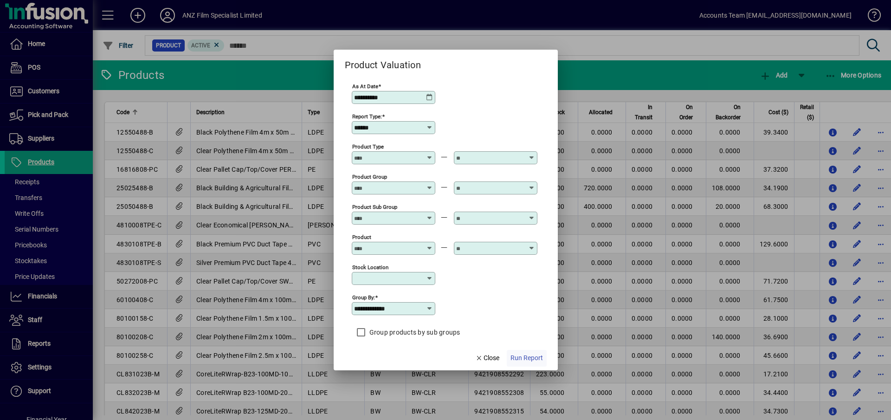
click at [529, 361] on span "Run Report" at bounding box center [527, 358] width 32 height 10
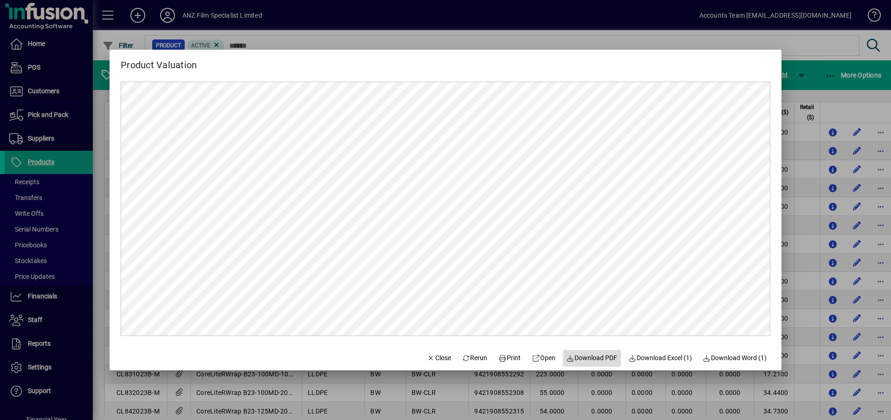
click at [598, 359] on span "Download PDF" at bounding box center [592, 358] width 51 height 10
click at [817, 49] on div at bounding box center [445, 210] width 891 height 420
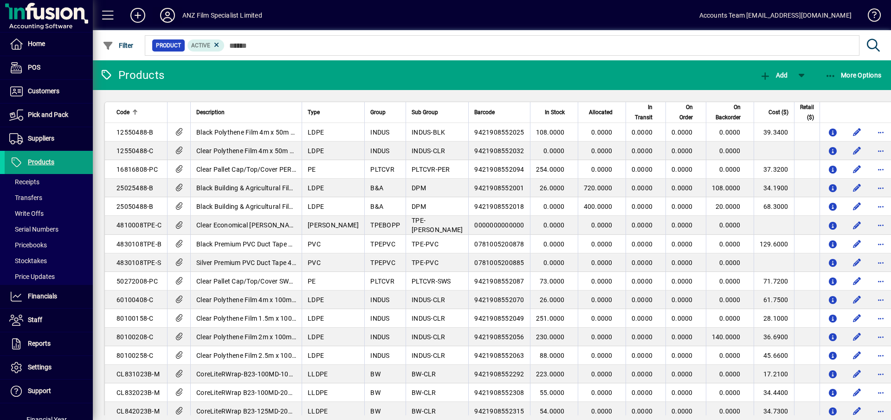
click at [169, 17] on icon at bounding box center [167, 15] width 19 height 15
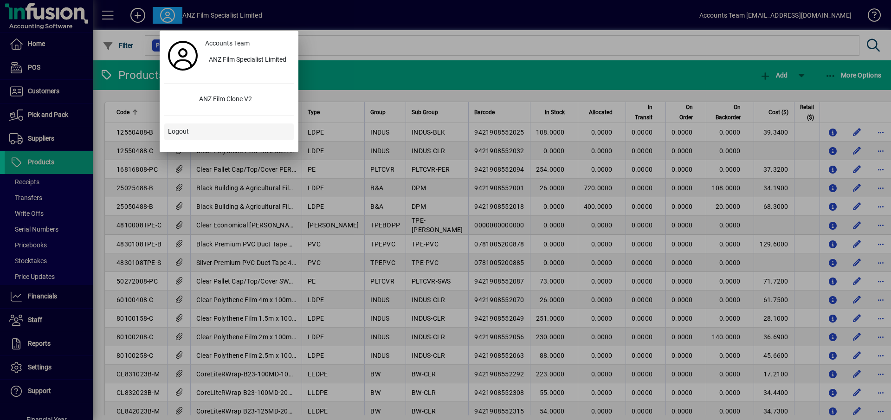
click at [179, 134] on span "Logout" at bounding box center [178, 132] width 21 height 10
